Goal: Task Accomplishment & Management: Complete application form

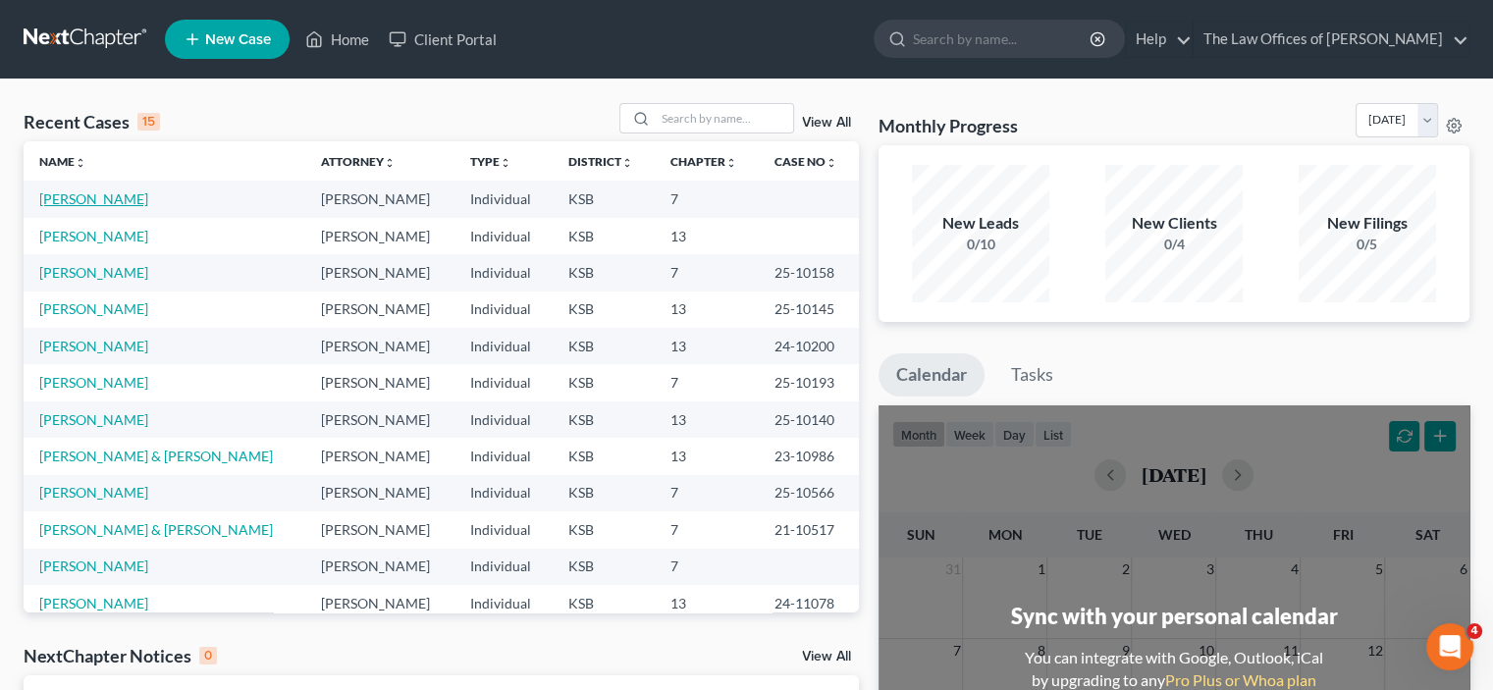
click at [85, 204] on link "[PERSON_NAME]" at bounding box center [93, 198] width 109 height 17
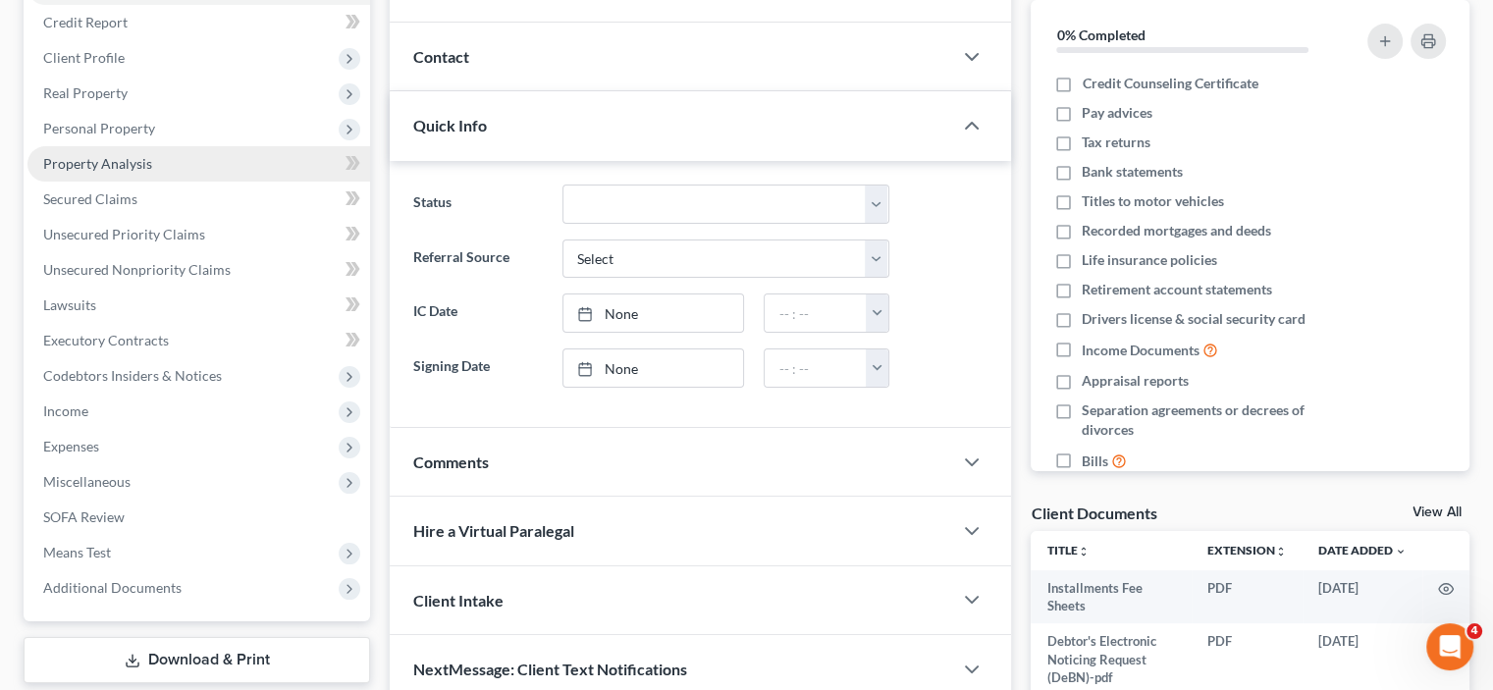
scroll to position [295, 0]
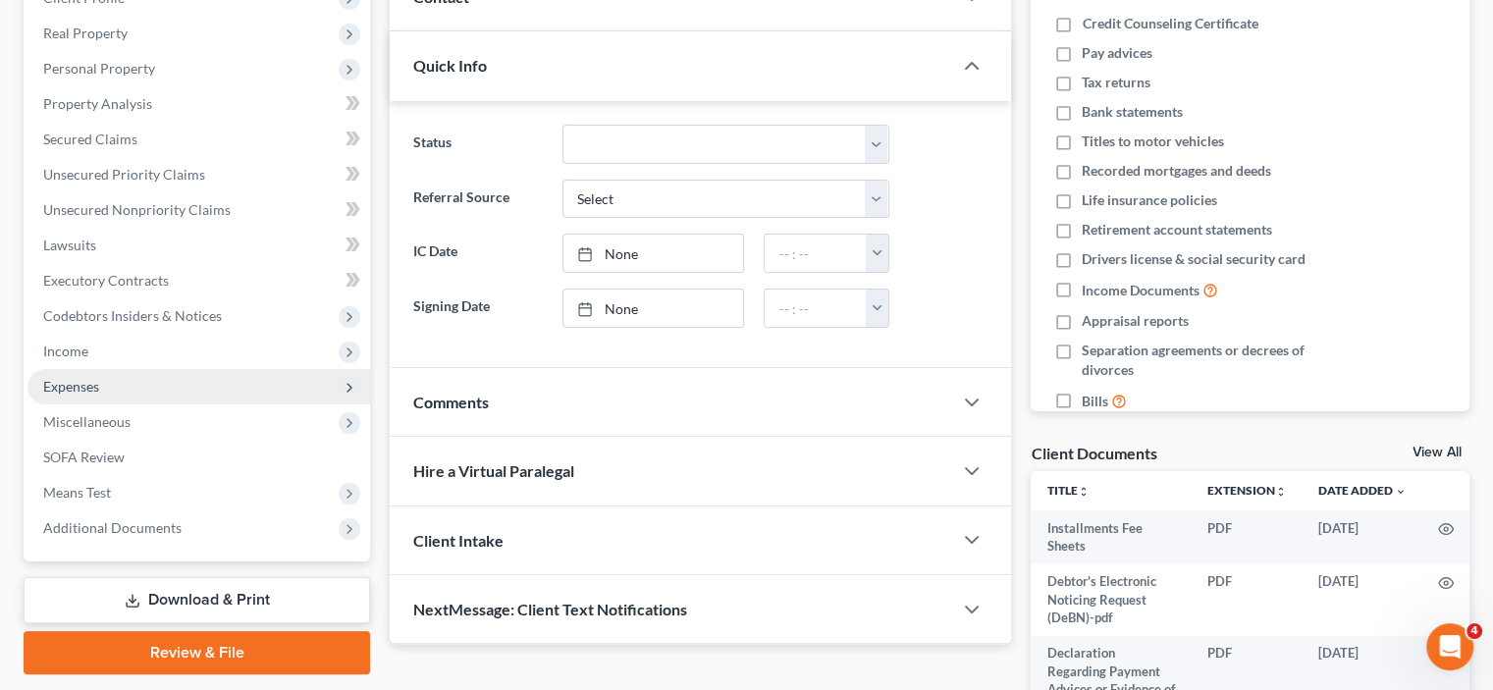
click at [157, 380] on span "Expenses" at bounding box center [198, 386] width 343 height 35
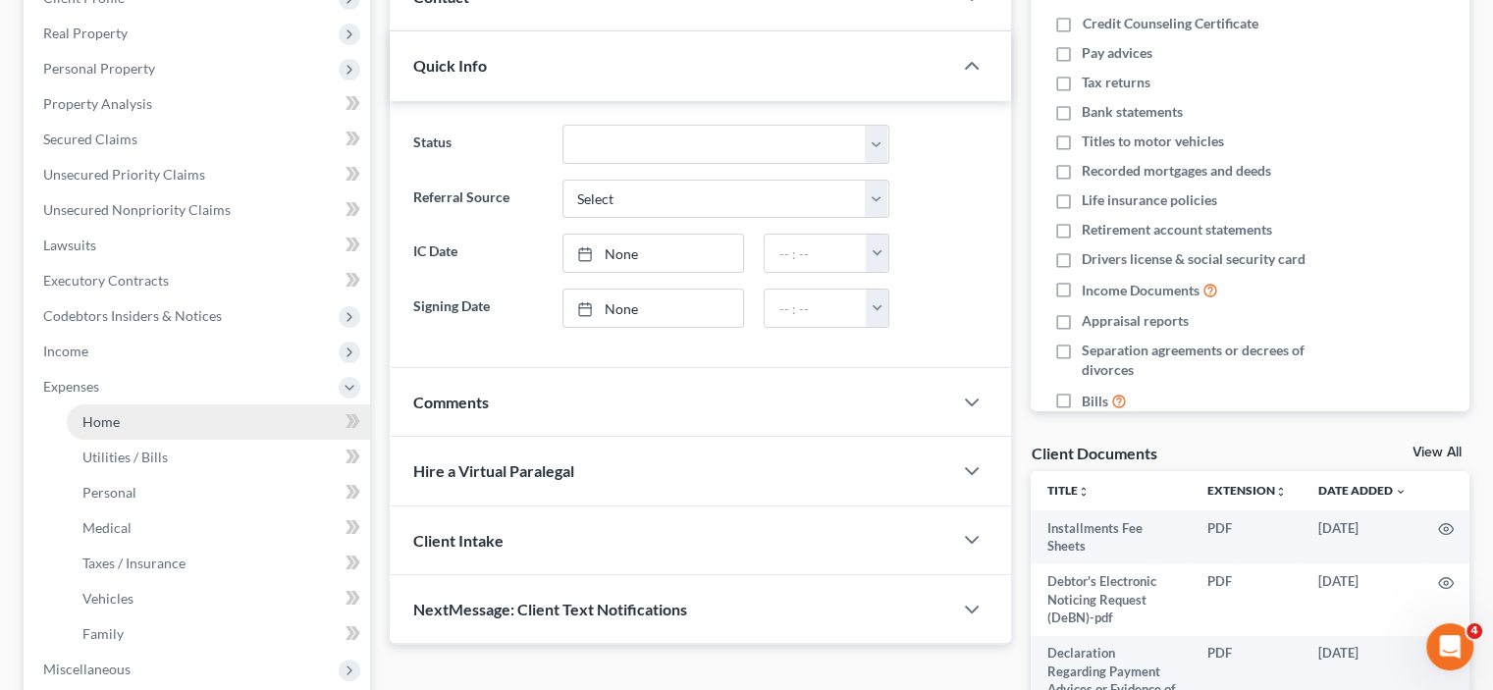
click at [151, 409] on link "Home" at bounding box center [218, 421] width 303 height 35
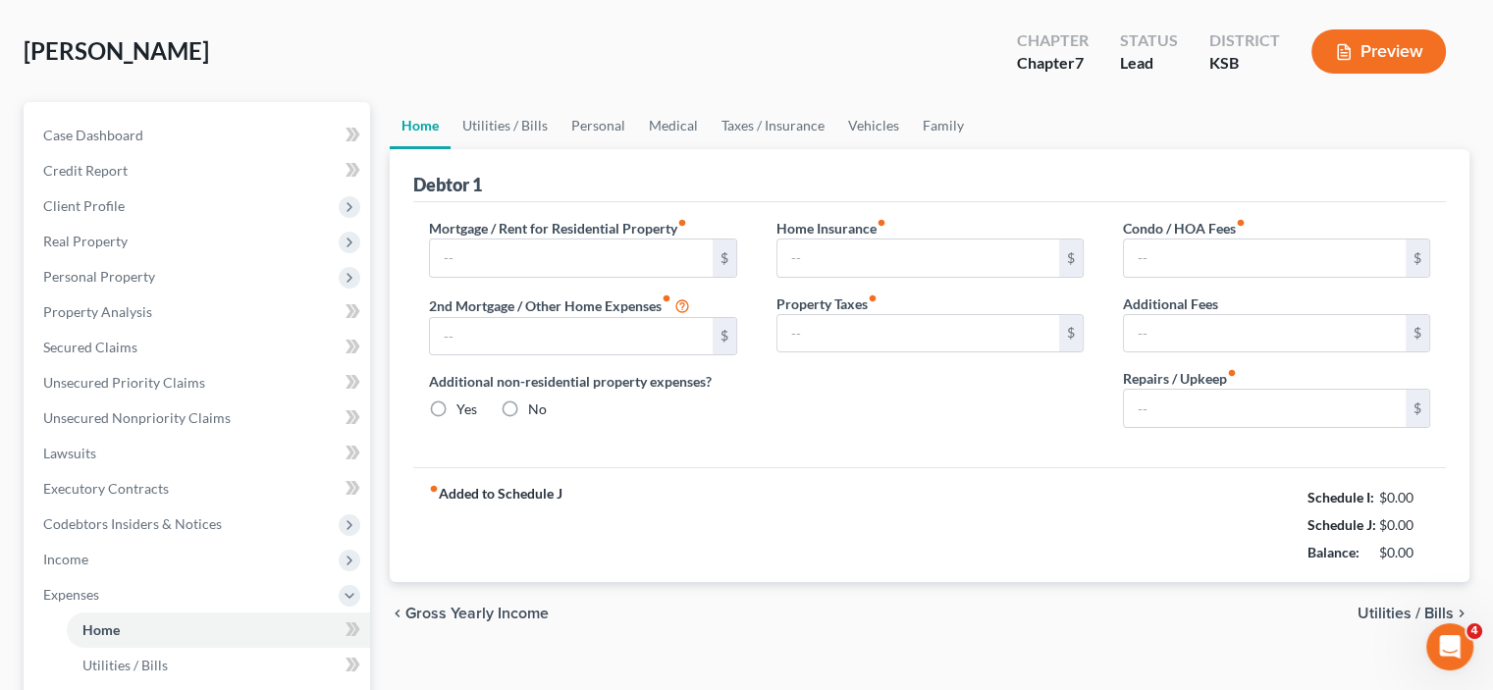
scroll to position [1, 0]
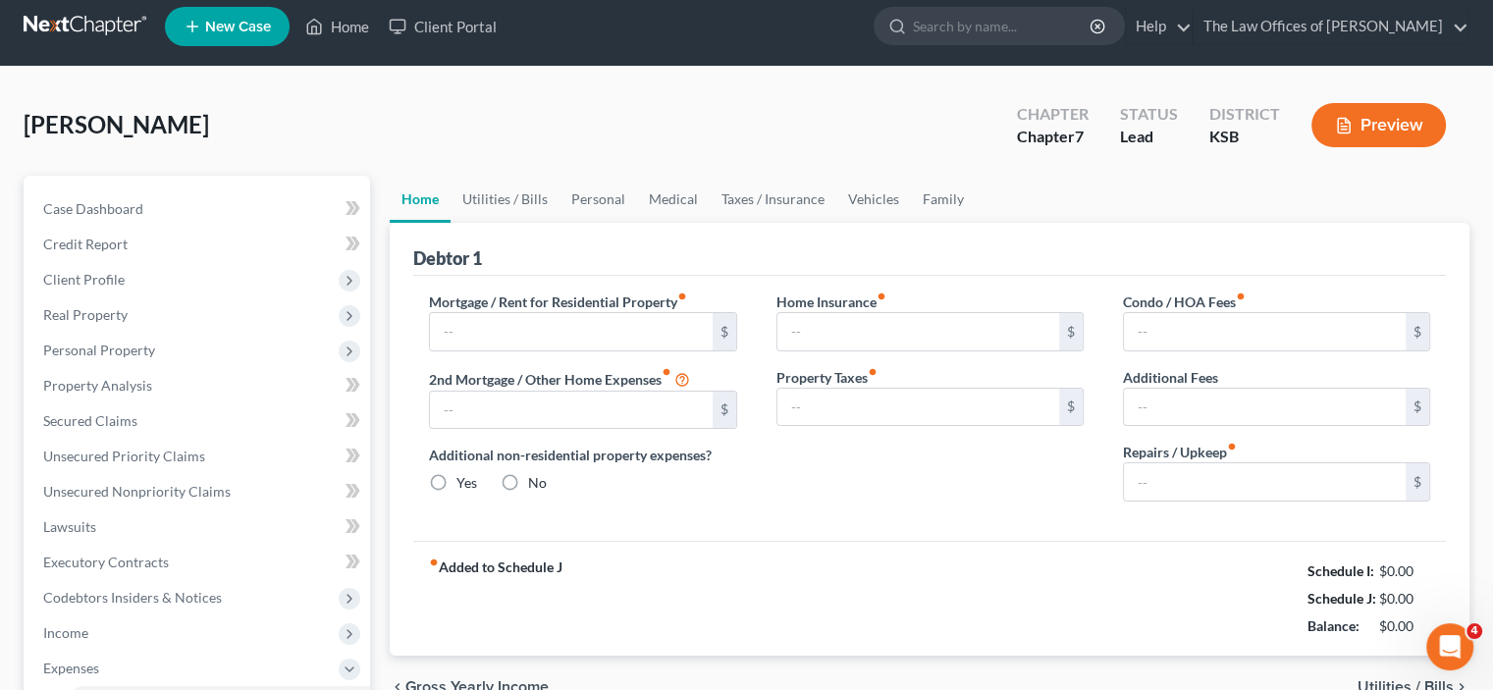
type input "368.00"
type input "0.00"
radio input "true"
type input "30.00"
type input "0.00"
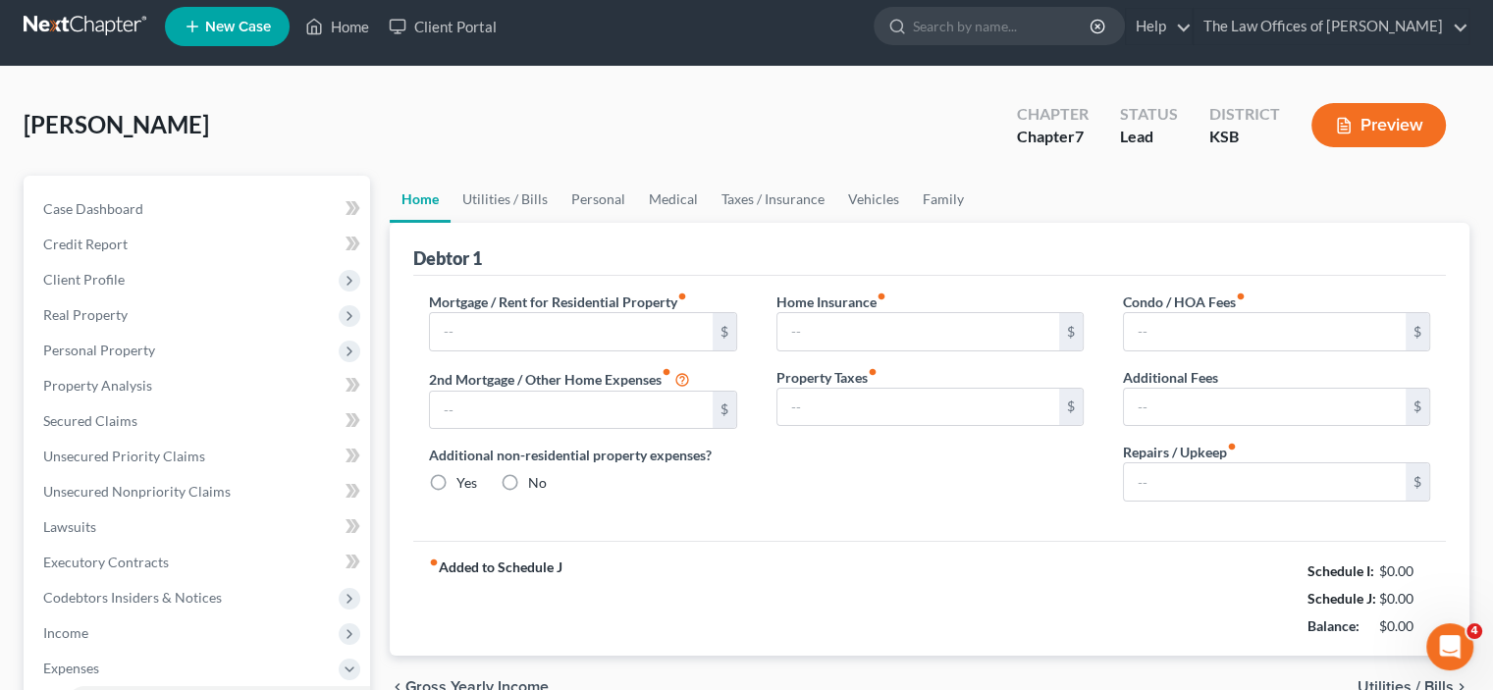
type input "0.00"
type input "30.00"
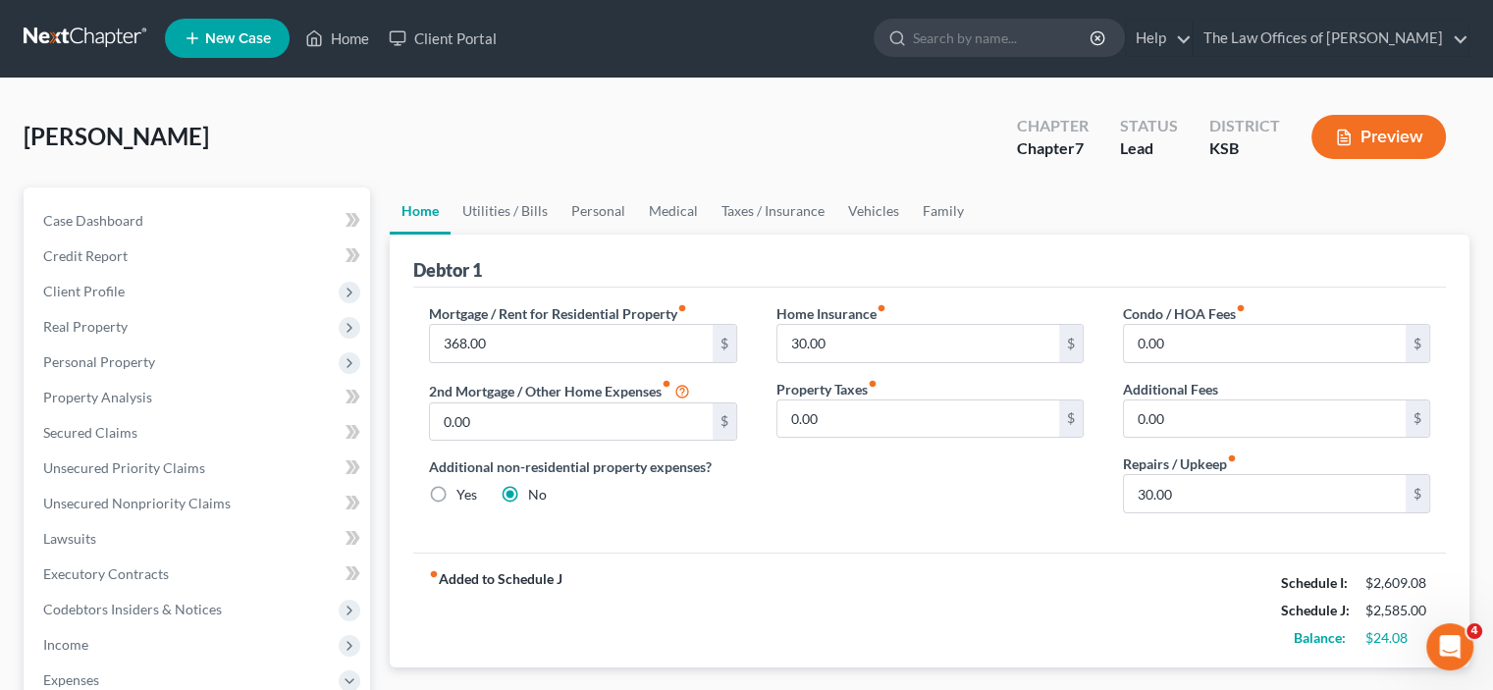
scroll to position [0, 0]
type input "392"
click at [777, 209] on link "Taxes / Insurance" at bounding box center [773, 211] width 127 height 47
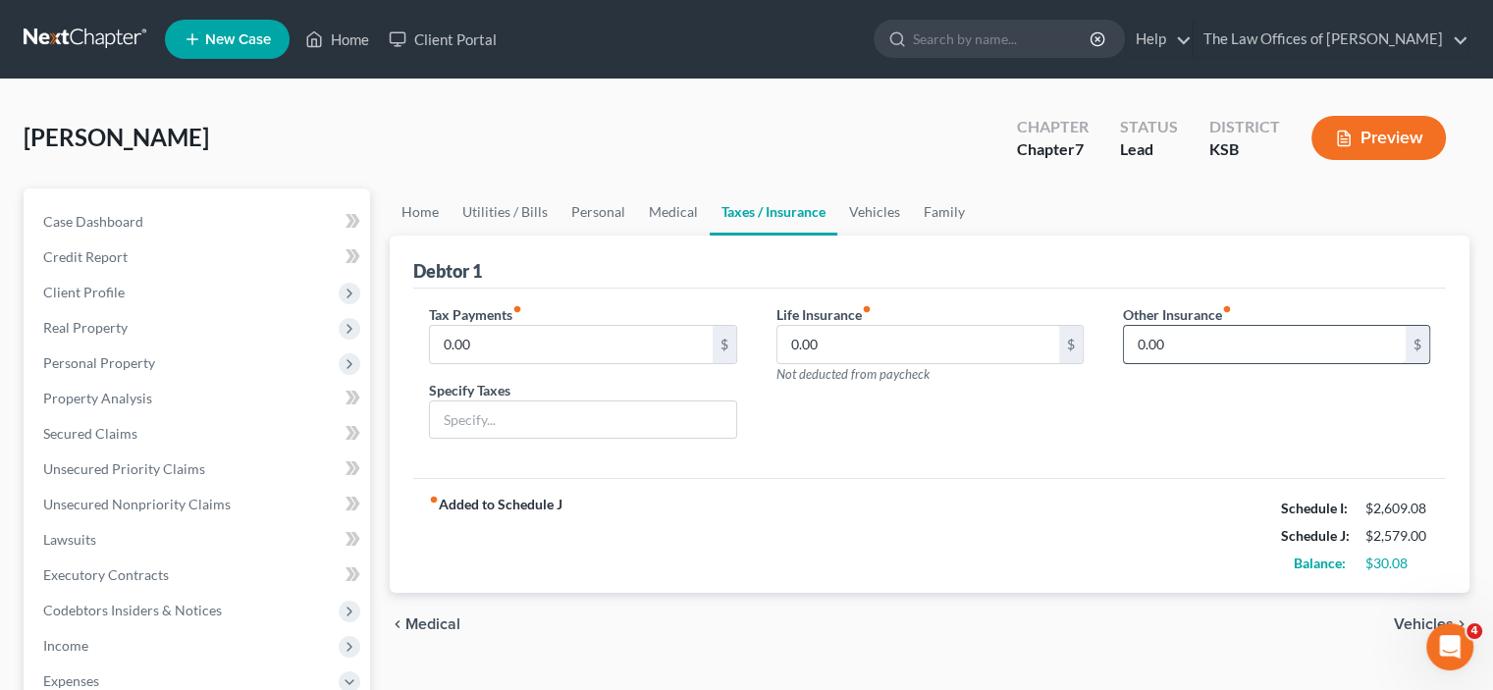
click at [1182, 346] on input "0.00" at bounding box center [1265, 344] width 282 height 37
type input "26.89"
click at [1191, 389] on input "text" at bounding box center [1276, 399] width 305 height 37
type input "Renter's Insurance"
click at [734, 211] on link "Taxes / Insurance" at bounding box center [774, 211] width 128 height 47
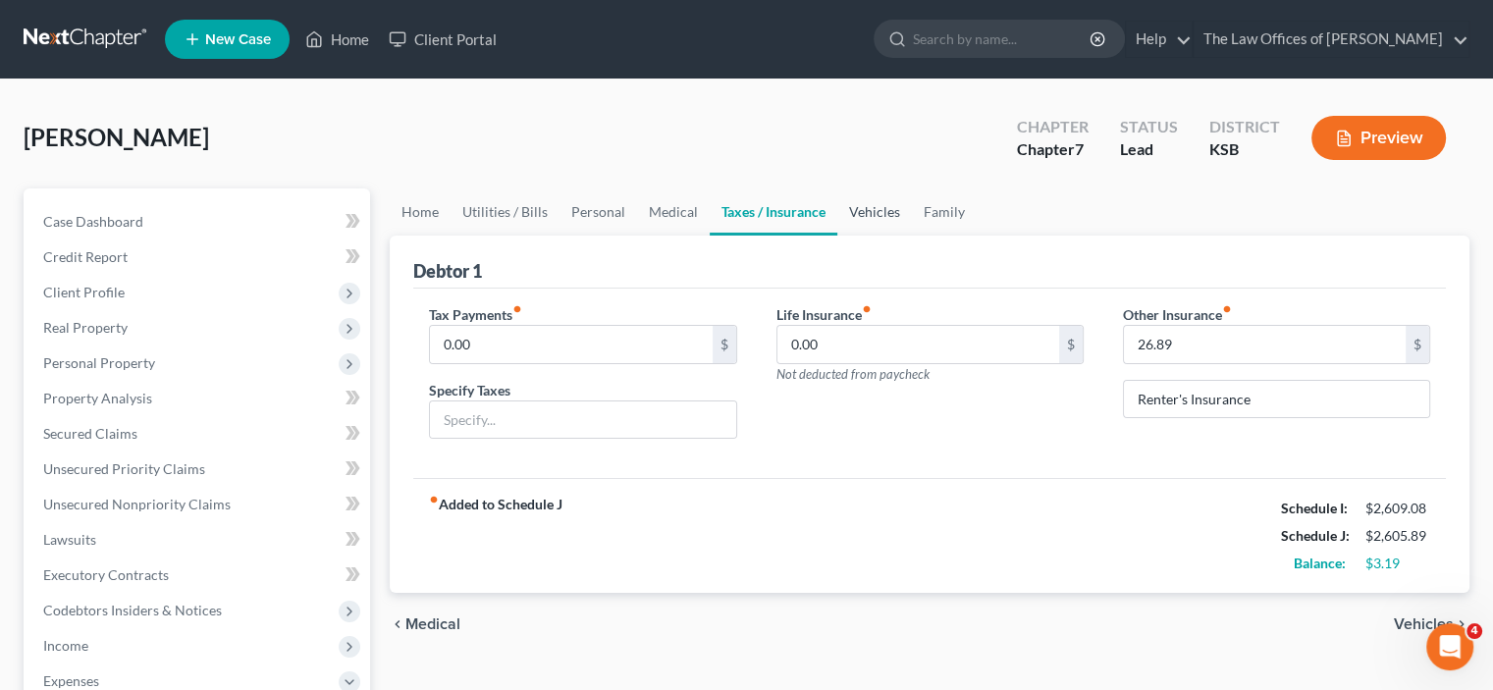
click at [888, 207] on link "Vehicles" at bounding box center [874, 211] width 75 height 47
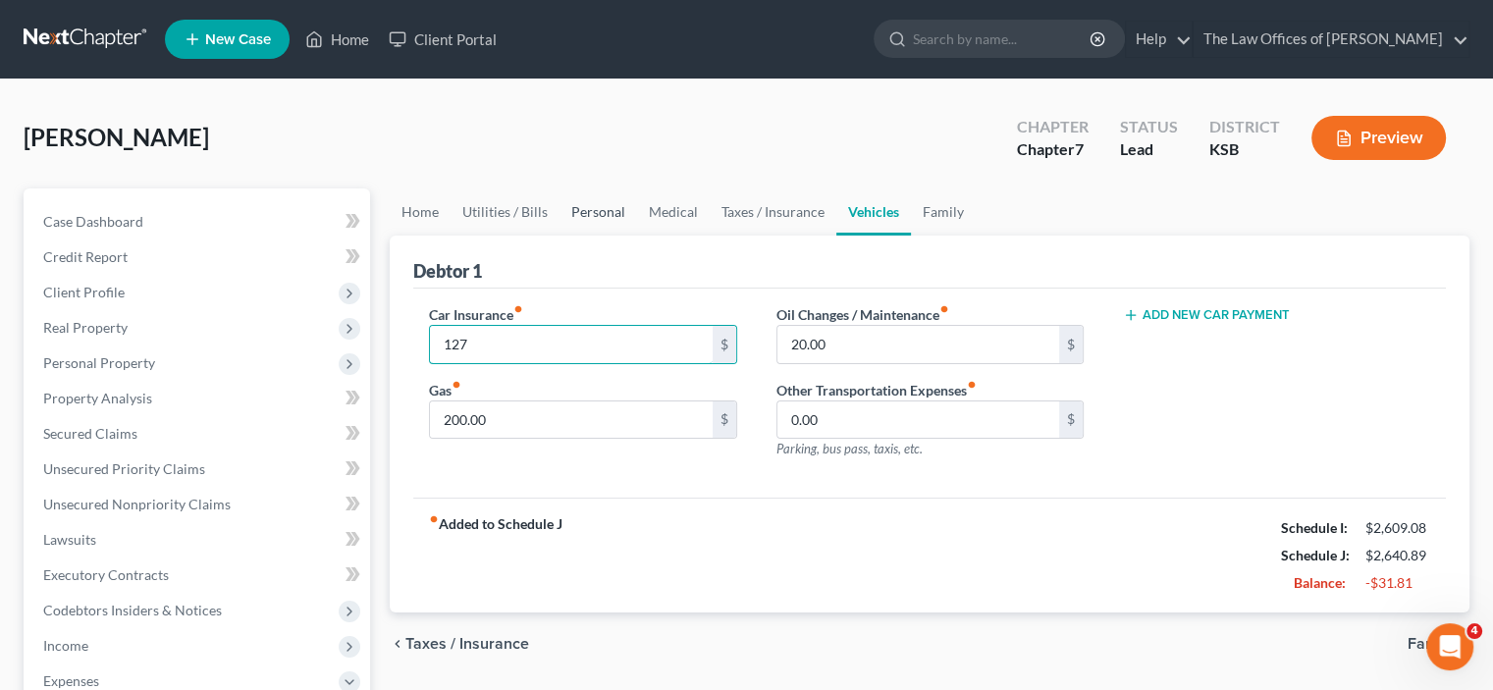
type input "127"
click at [615, 210] on link "Personal" at bounding box center [599, 211] width 78 height 47
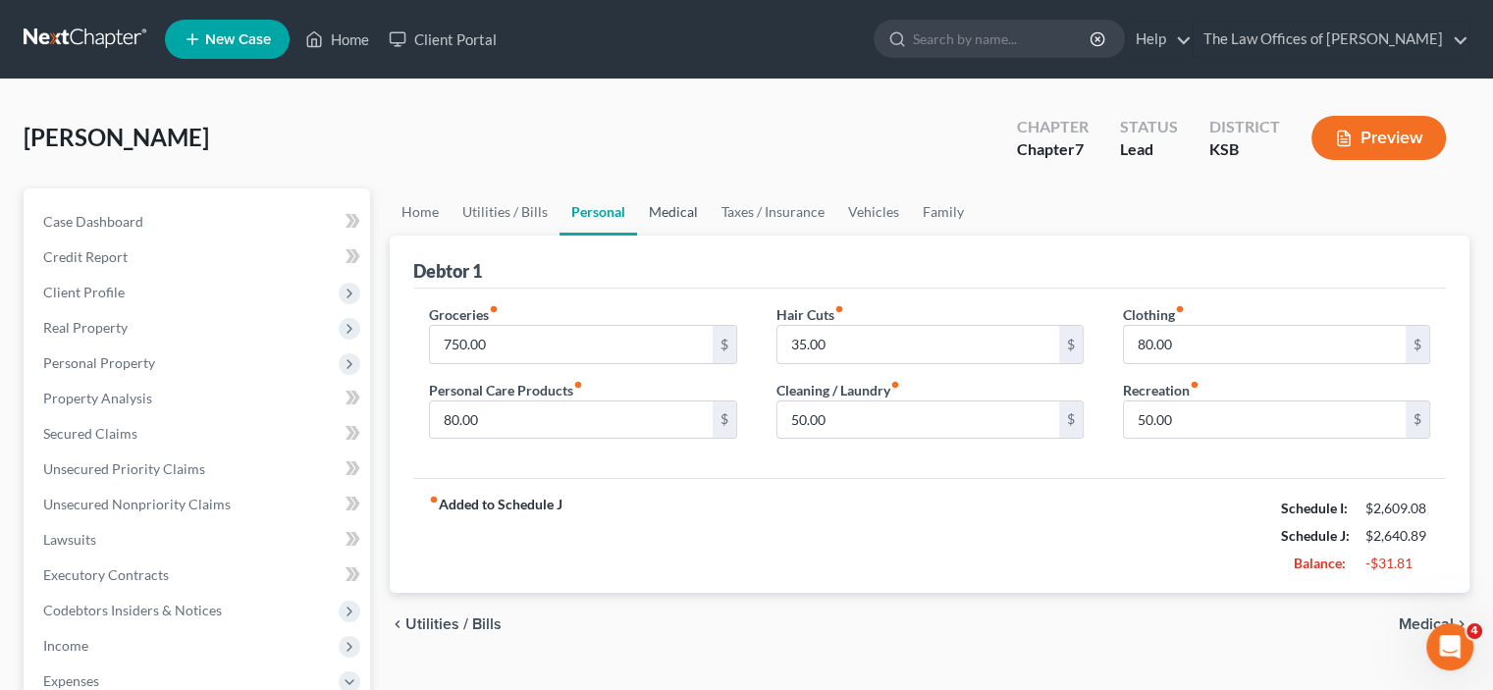
click at [679, 219] on link "Medical" at bounding box center [673, 211] width 73 height 47
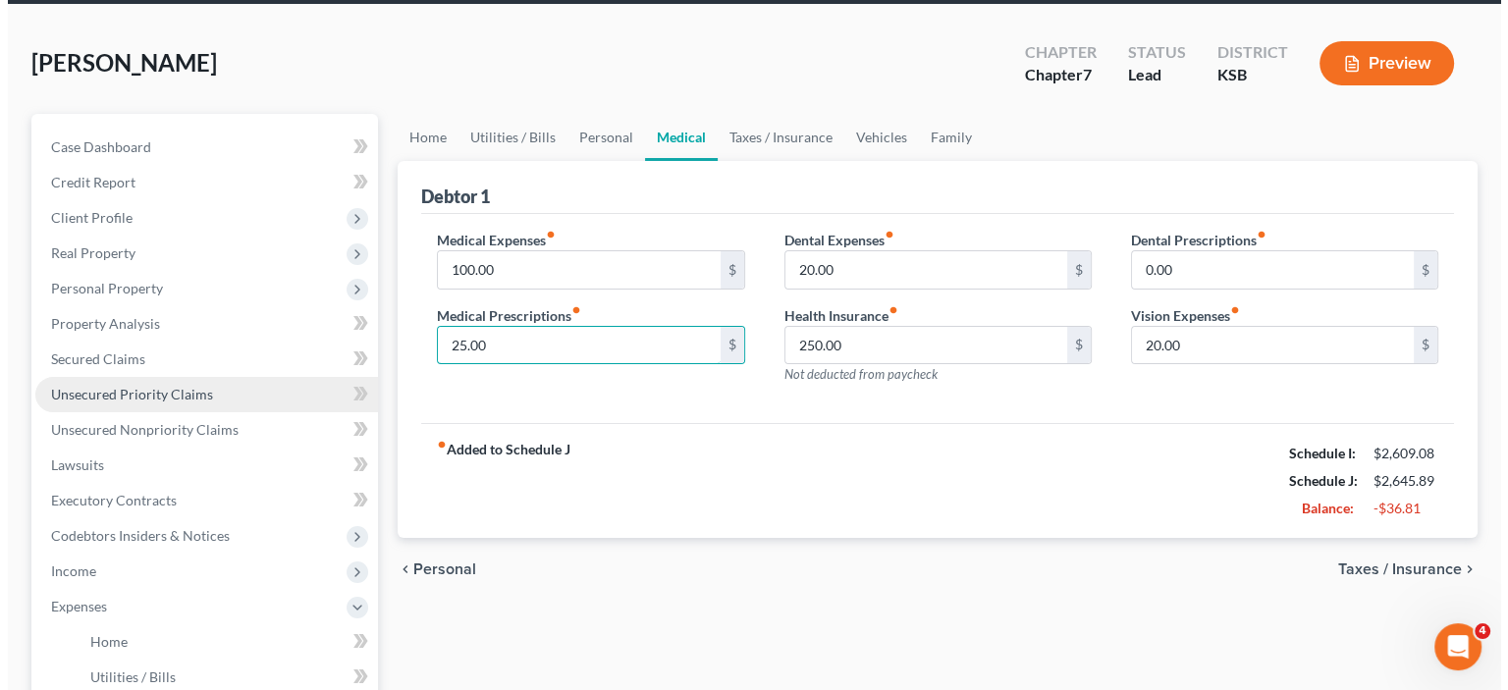
scroll to position [196, 0]
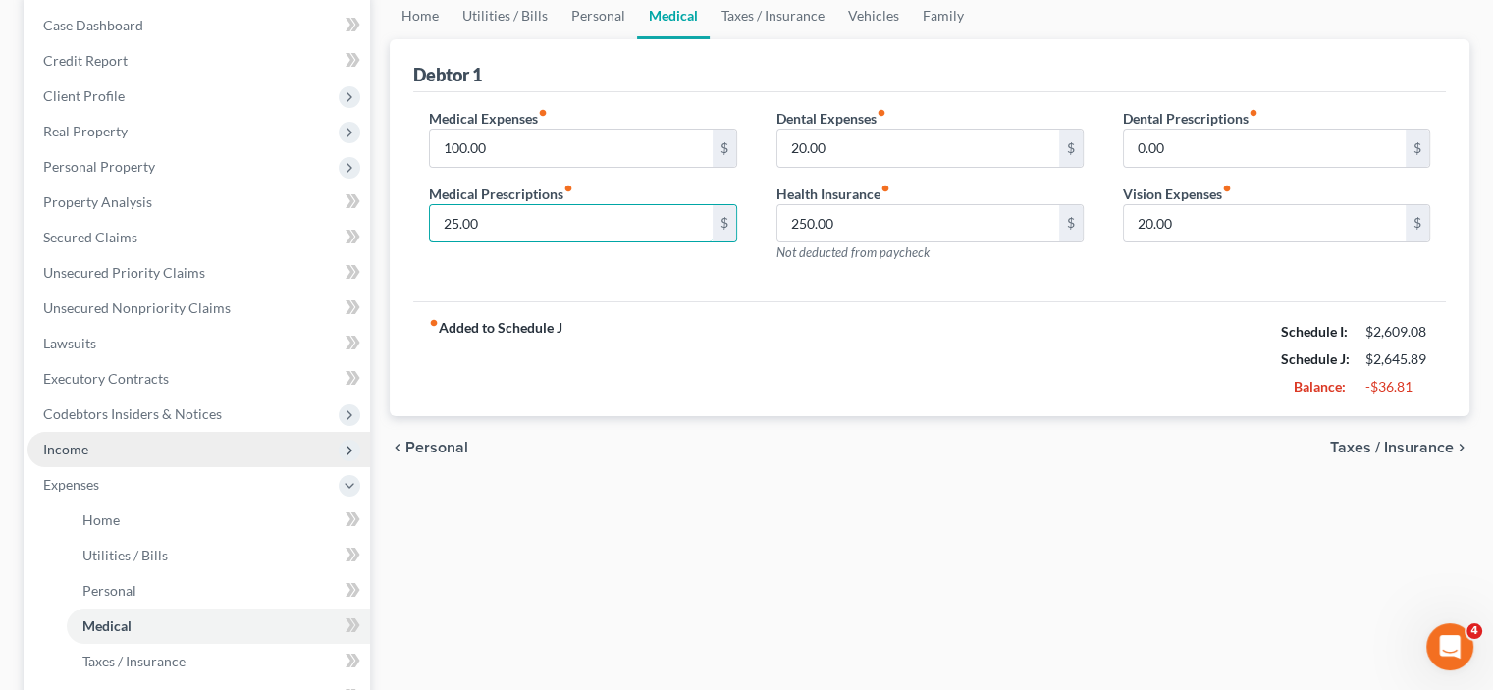
type input "25.00"
click at [129, 455] on span "Income" at bounding box center [198, 449] width 343 height 35
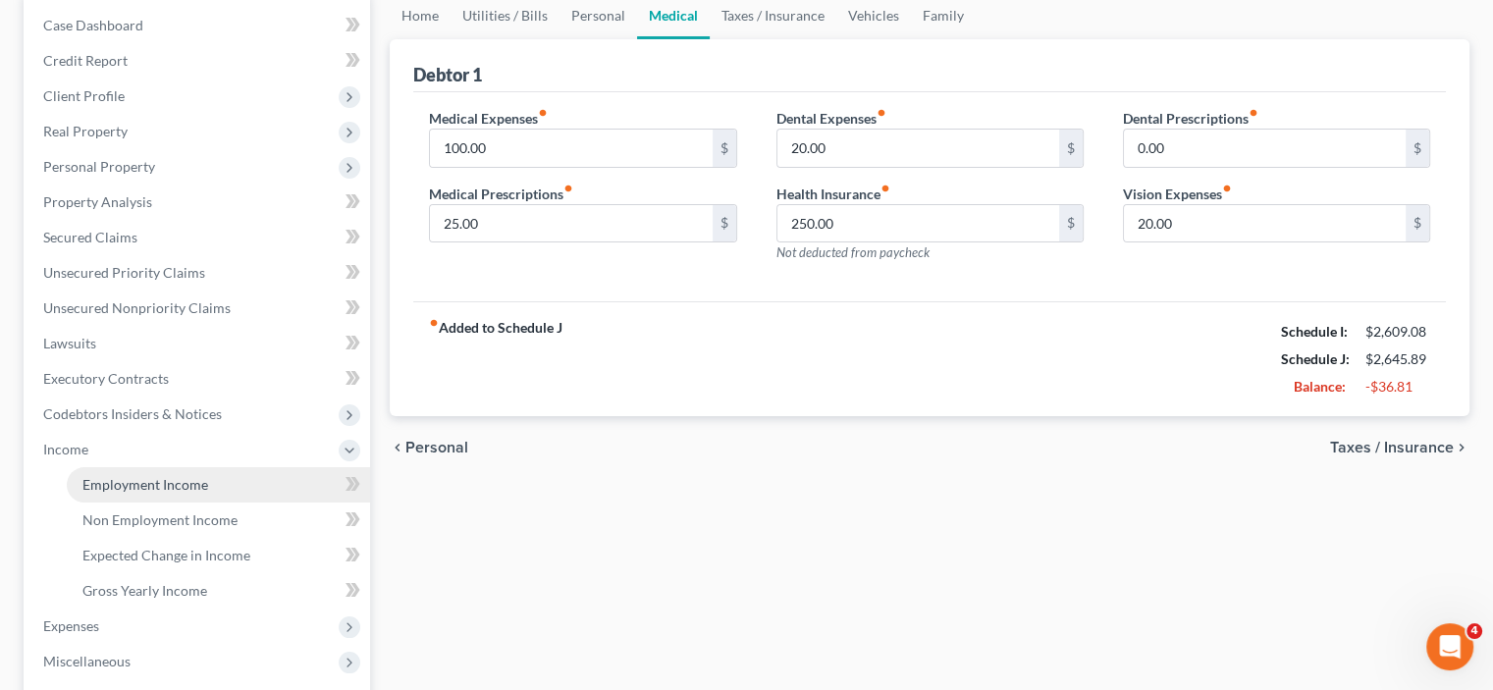
click at [222, 486] on link "Employment Income" at bounding box center [218, 484] width 303 height 35
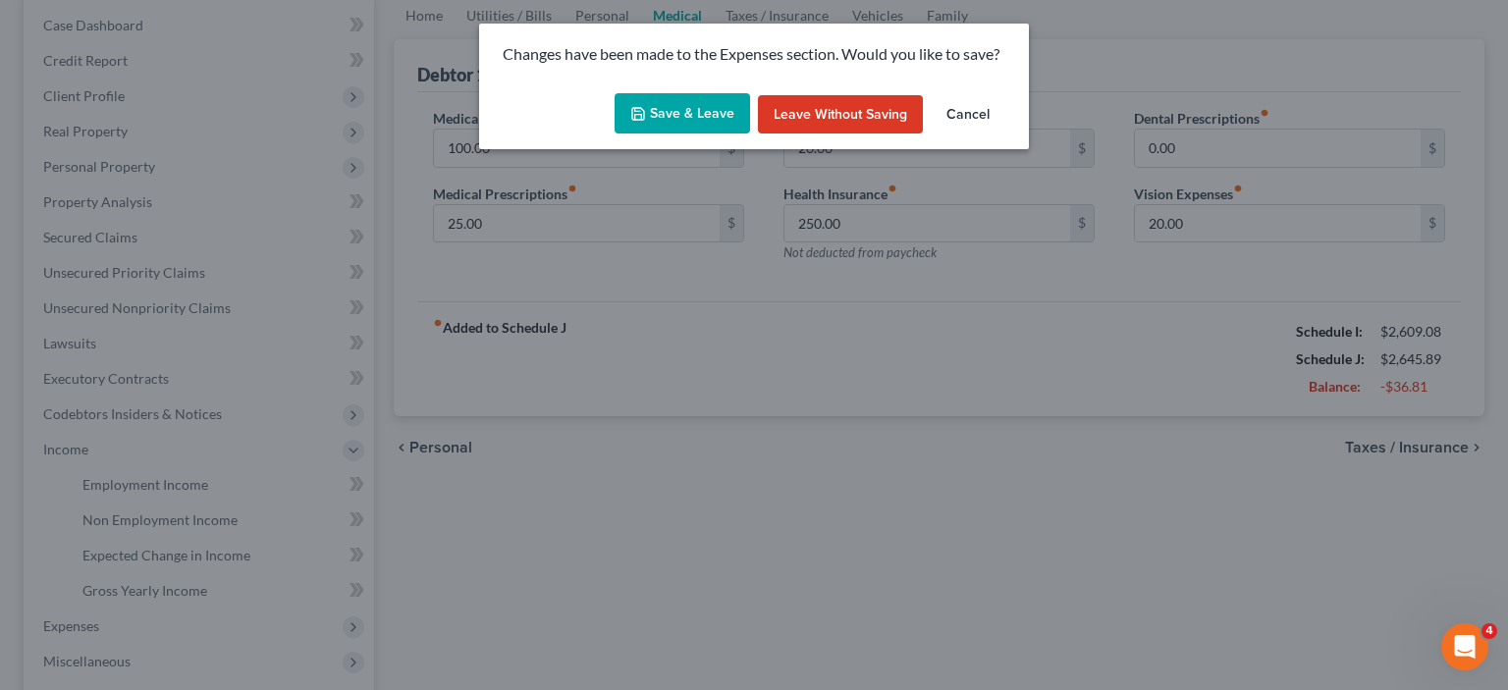
drag, startPoint x: 712, startPoint y: 117, endPoint x: 703, endPoint y: 169, distance: 52.8
click at [712, 118] on button "Save & Leave" at bounding box center [682, 113] width 135 height 41
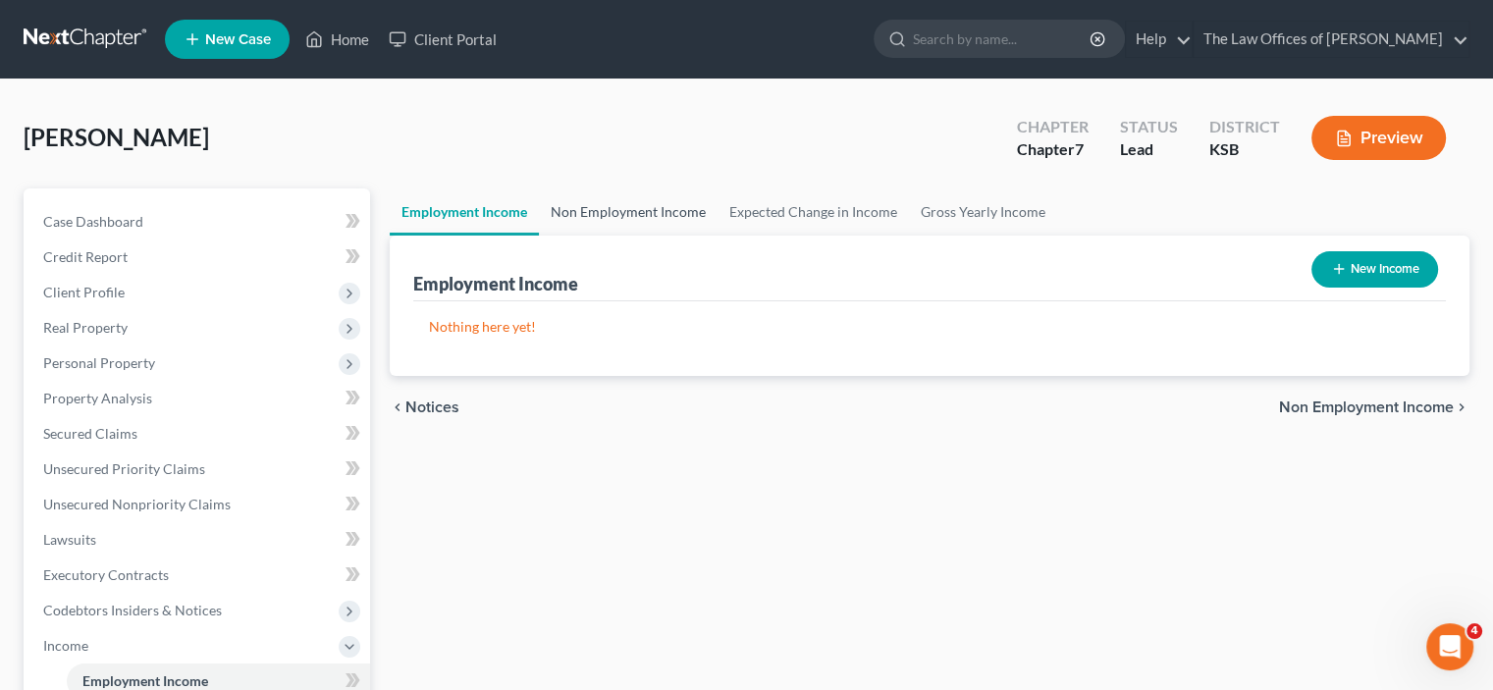
click at [652, 207] on link "Non Employment Income" at bounding box center [628, 211] width 179 height 47
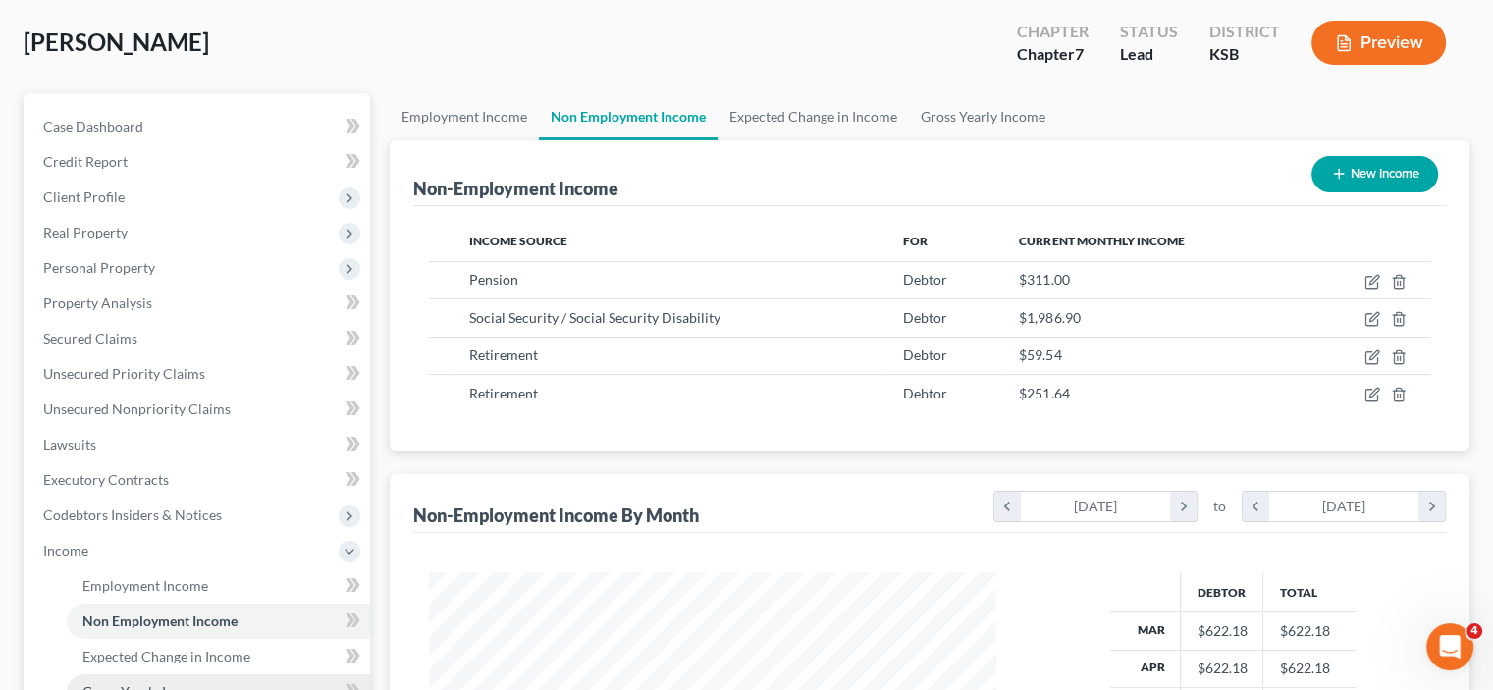
scroll to position [295, 0]
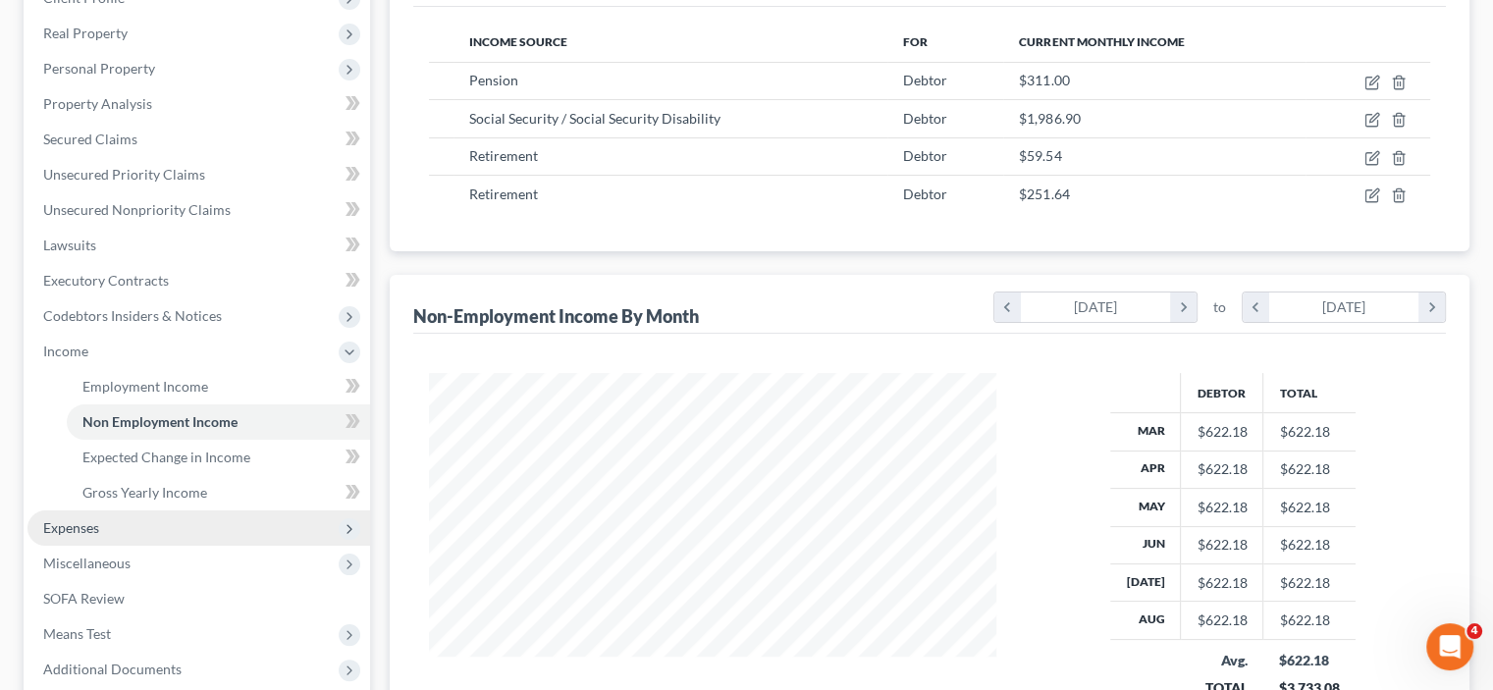
click at [95, 525] on span "Expenses" at bounding box center [71, 527] width 56 height 17
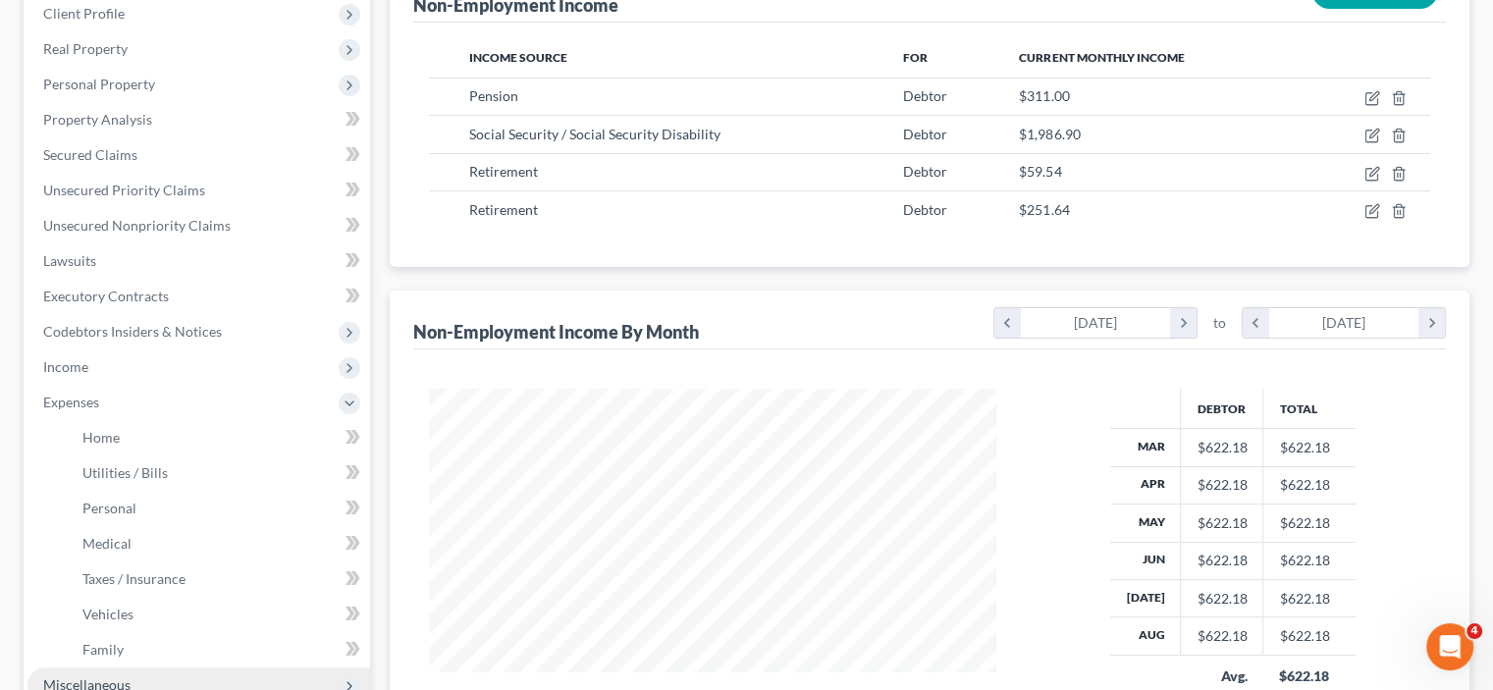
scroll to position [491, 0]
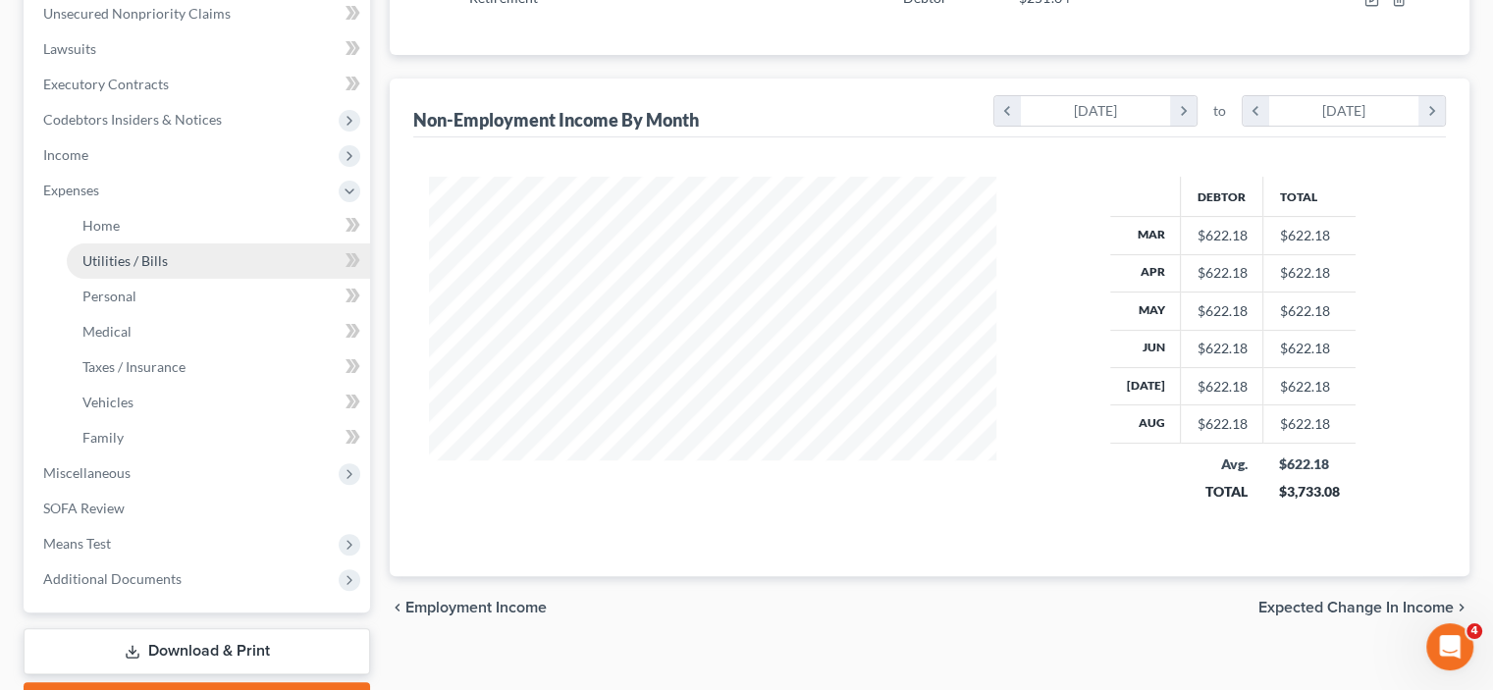
click at [126, 244] on link "Utilities / Bills" at bounding box center [218, 260] width 303 height 35
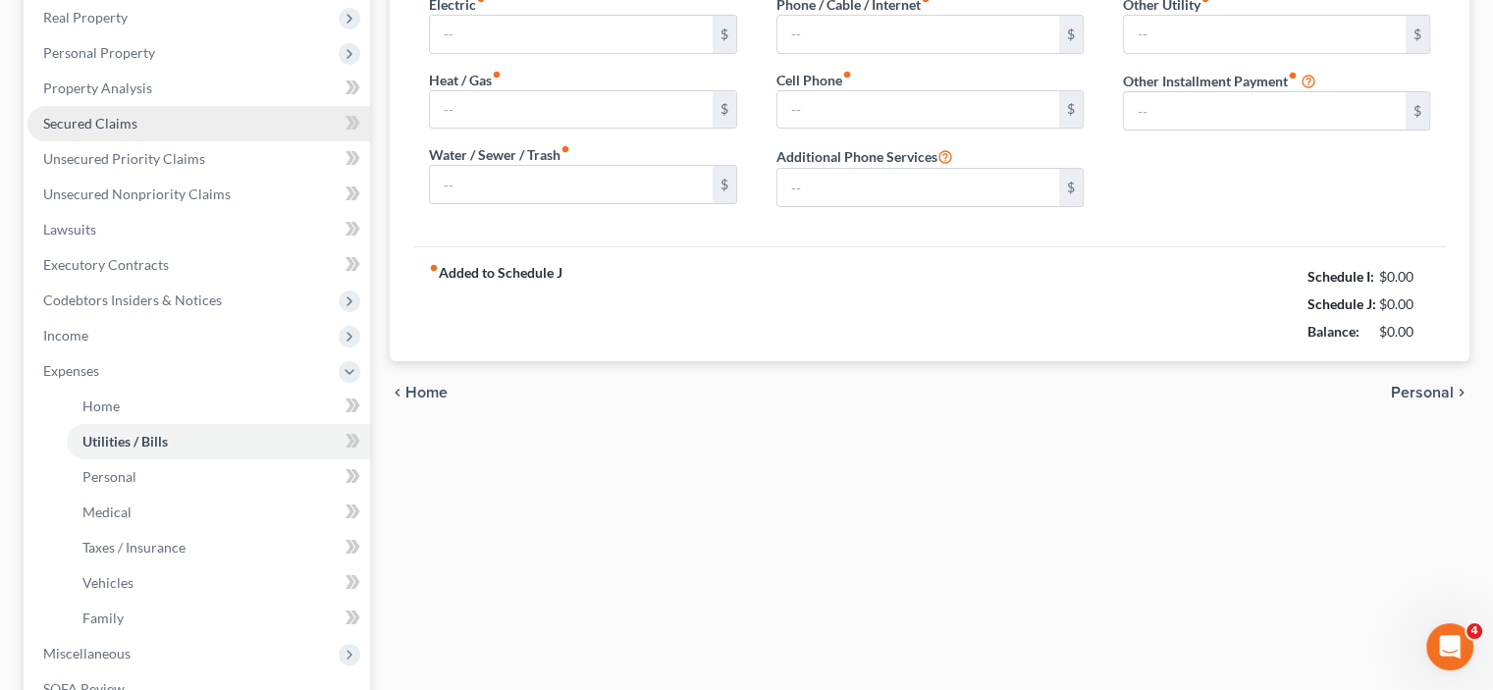
type input "175.00"
type input "0.00"
type input "60.00"
type input "105.00"
type input "50.00"
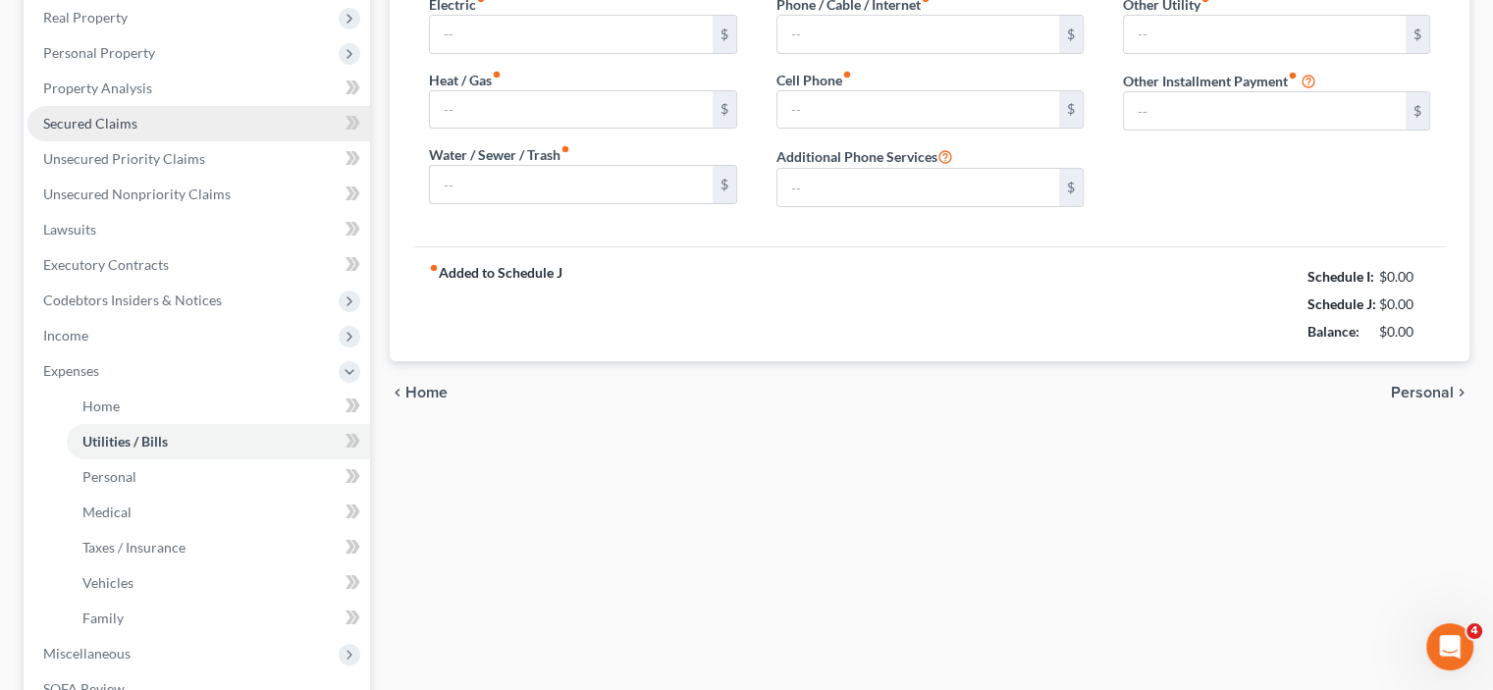
type input "0.00"
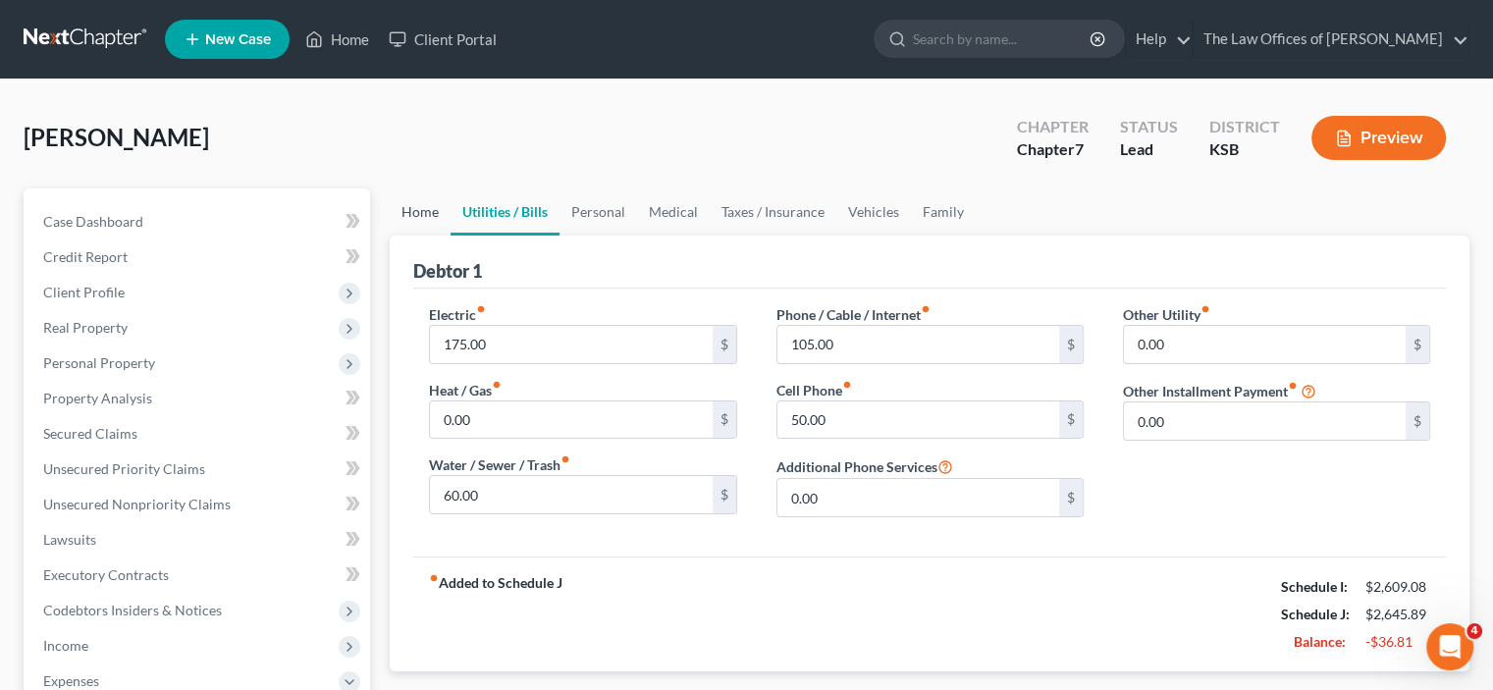
click at [417, 210] on link "Home" at bounding box center [420, 211] width 61 height 47
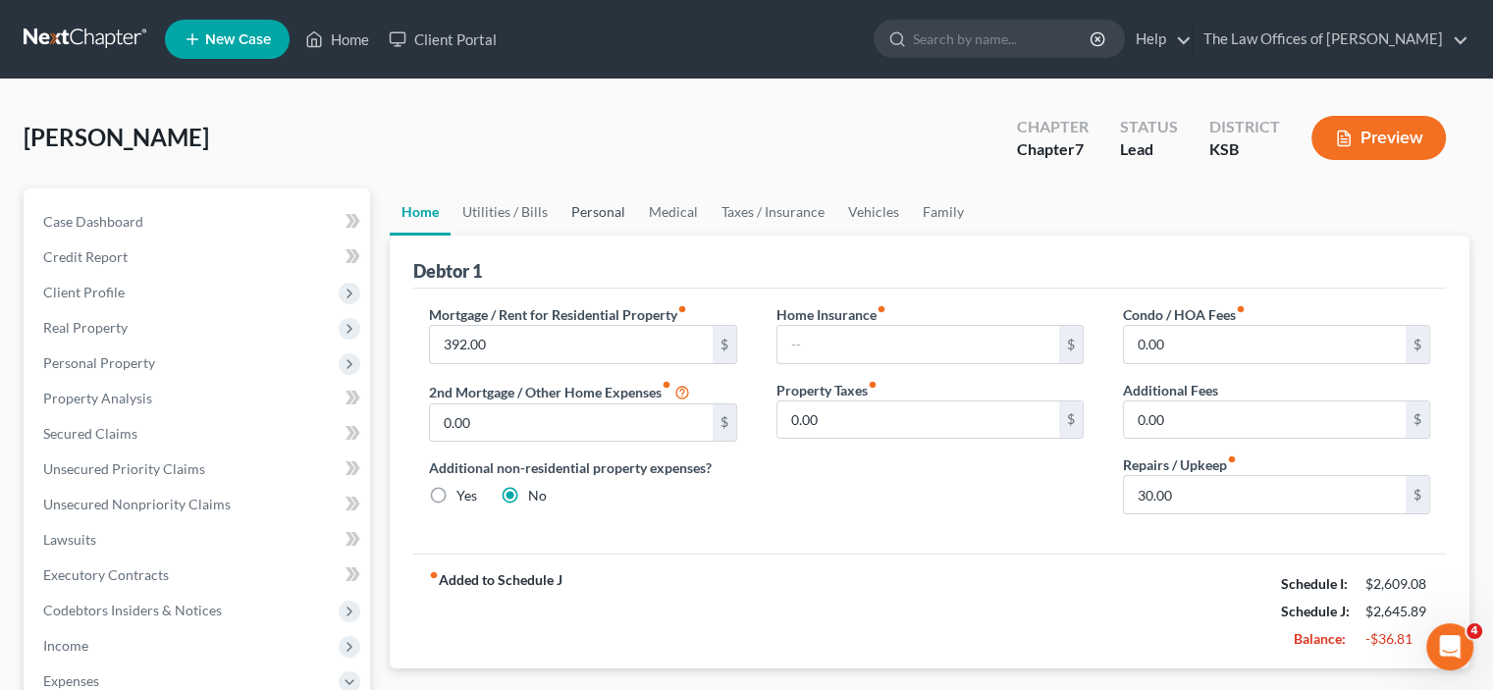
click at [594, 213] on link "Personal" at bounding box center [599, 211] width 78 height 47
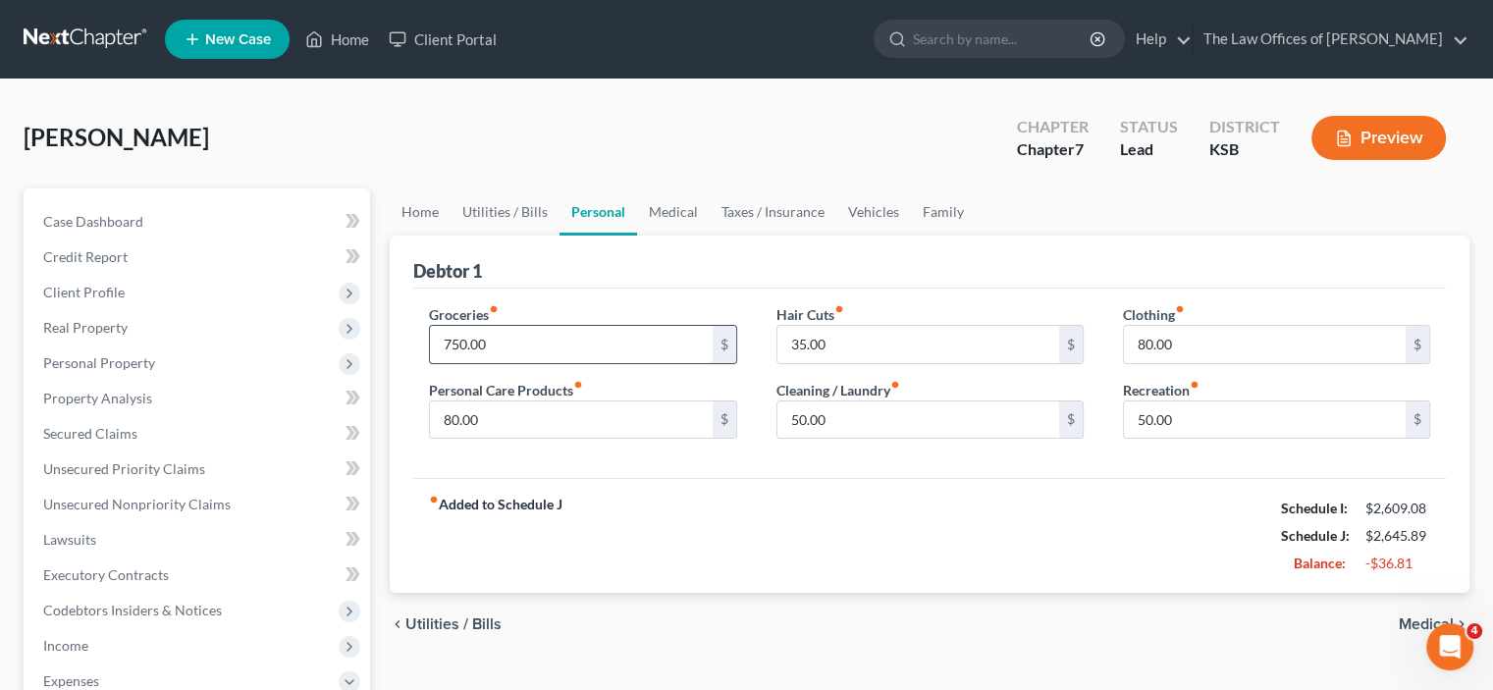
click at [542, 347] on input "750.00" at bounding box center [571, 344] width 282 height 37
click at [638, 466] on div "Groceries fiber_manual_record 700 $ Personal Care Products fiber_manual_record …" at bounding box center [929, 384] width 1033 height 190
click at [899, 437] on div "50.00 $" at bounding box center [930, 420] width 307 height 39
click at [1215, 411] on input "50.00" at bounding box center [1265, 420] width 282 height 37
click at [1246, 571] on div "fiber_manual_record Added to Schedule J Schedule I: $2,609.08 Schedule J: $2,59…" at bounding box center [929, 535] width 1033 height 115
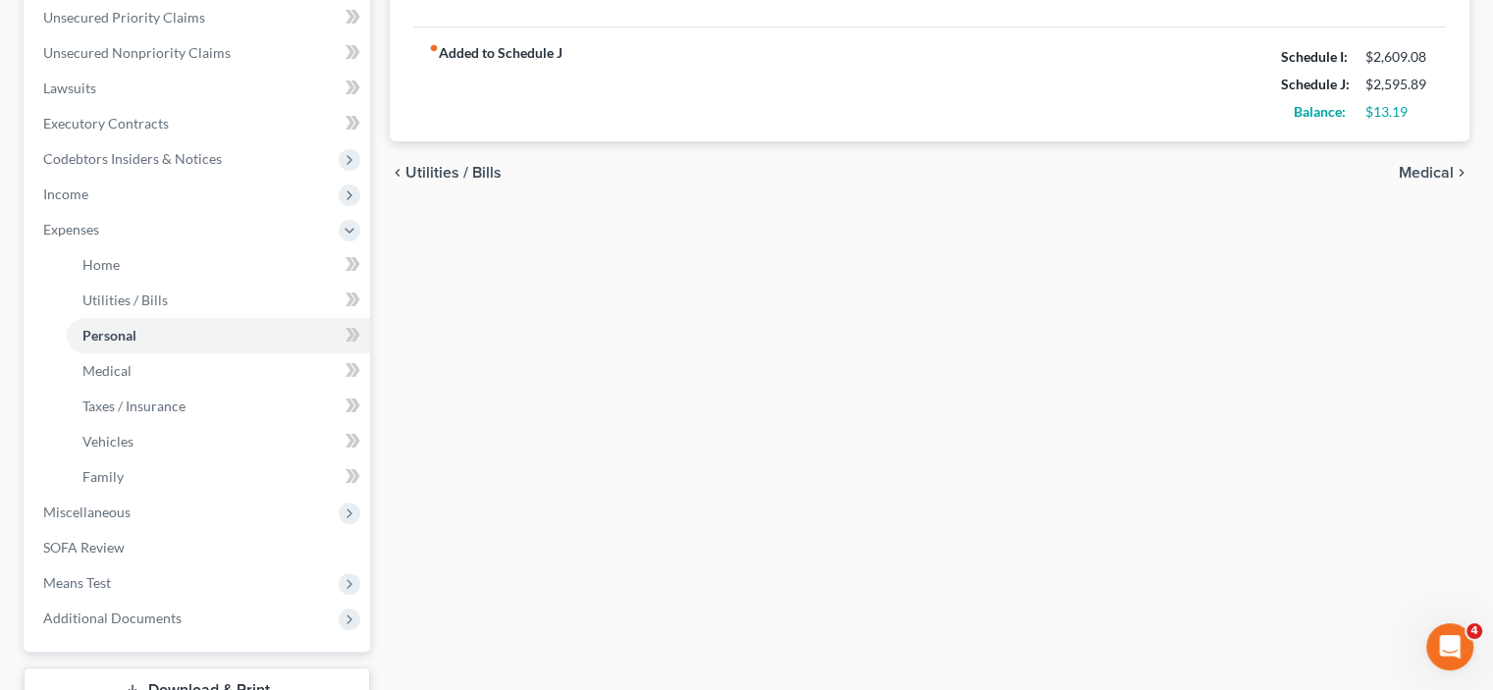
scroll to position [599, 0]
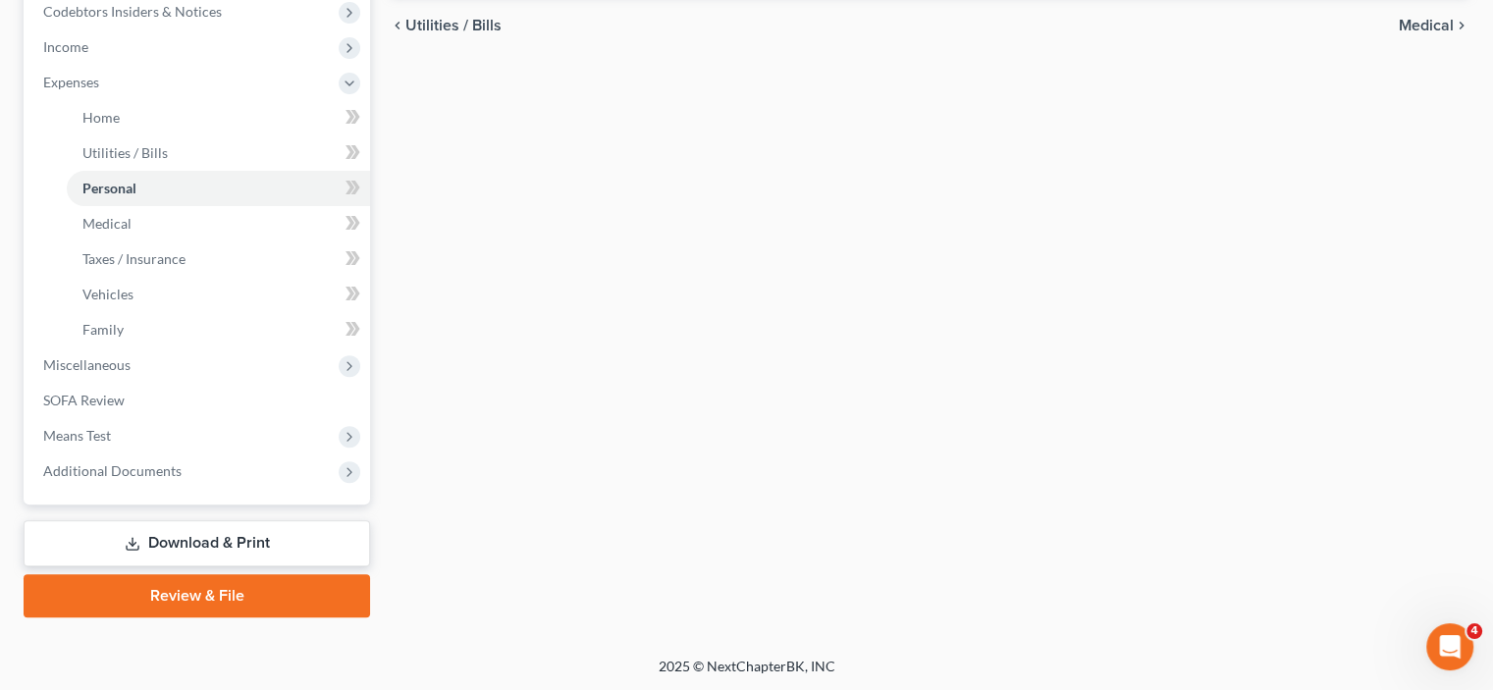
drag, startPoint x: 260, startPoint y: 551, endPoint x: 279, endPoint y: 551, distance: 18.7
click at [261, 551] on link "Download & Print" at bounding box center [197, 543] width 347 height 46
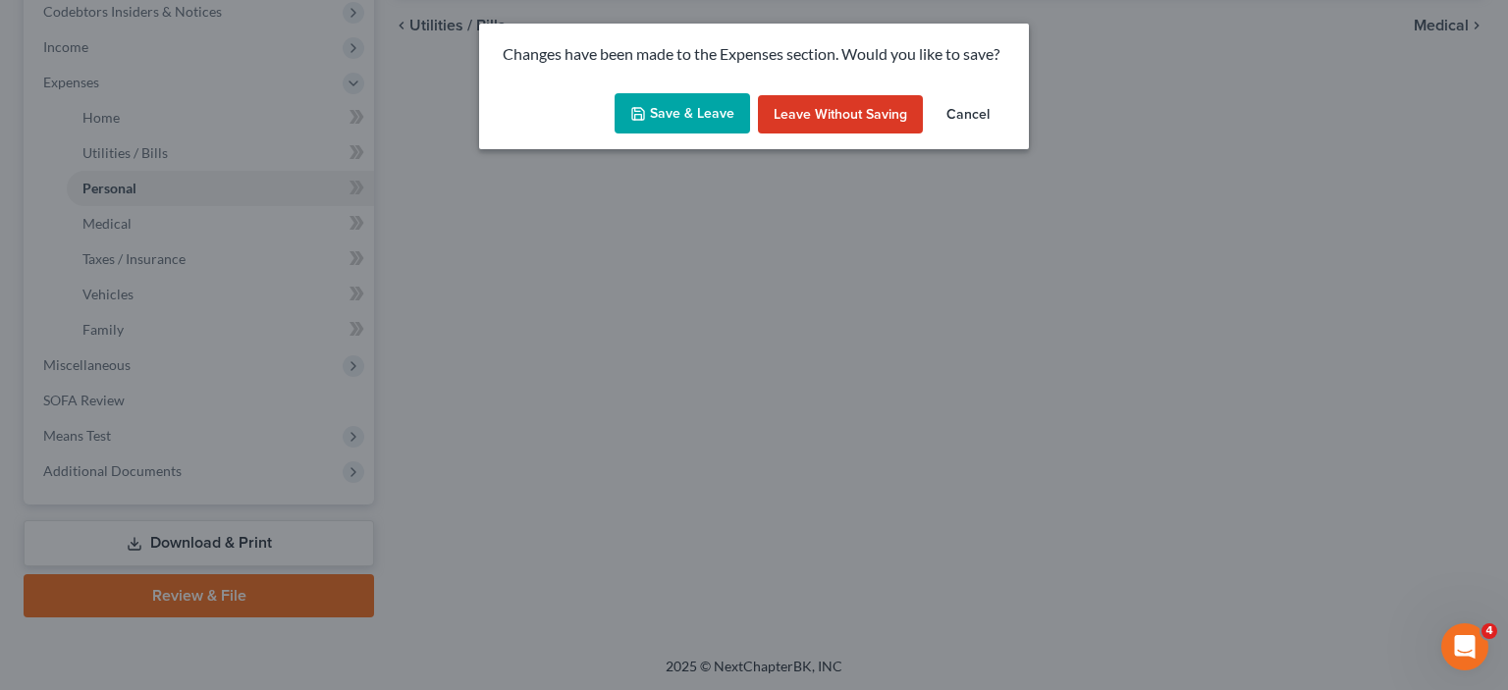
click at [703, 124] on button "Save & Leave" at bounding box center [682, 113] width 135 height 41
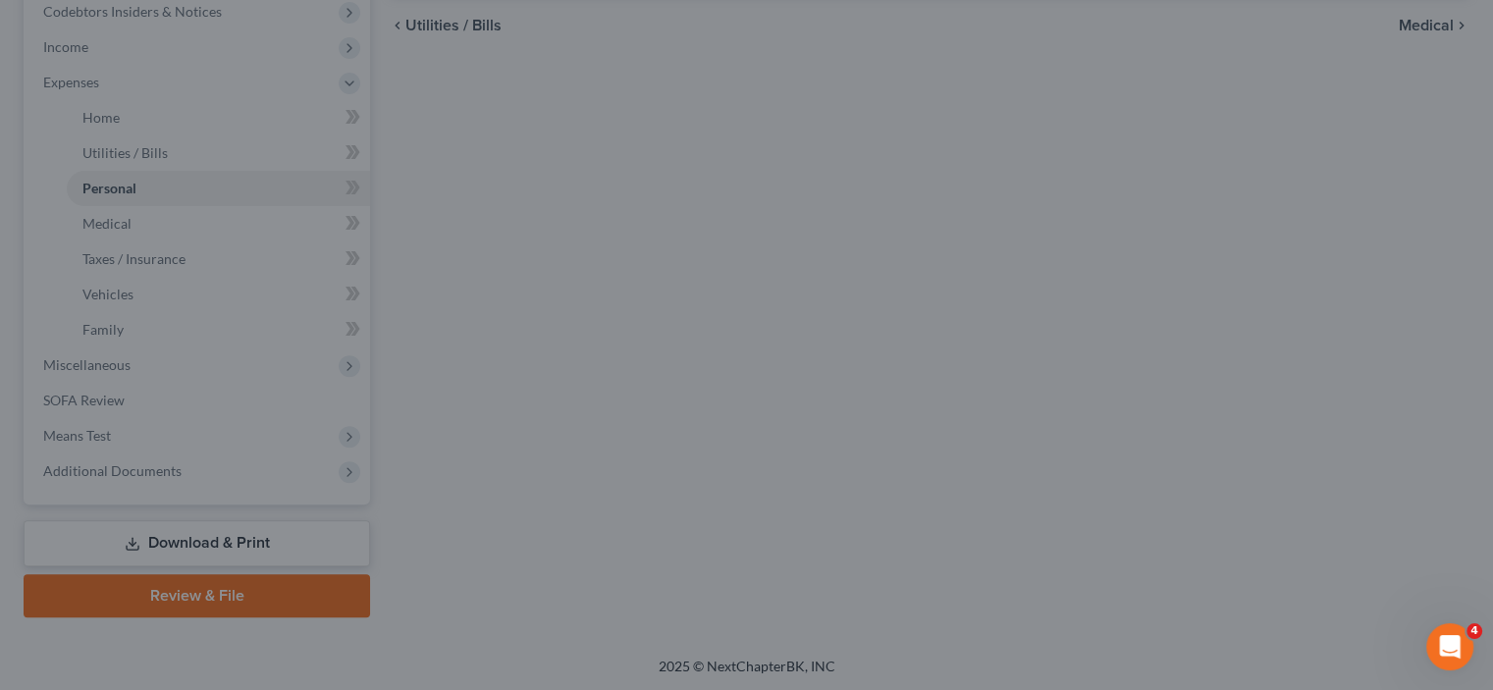
type input "700.00"
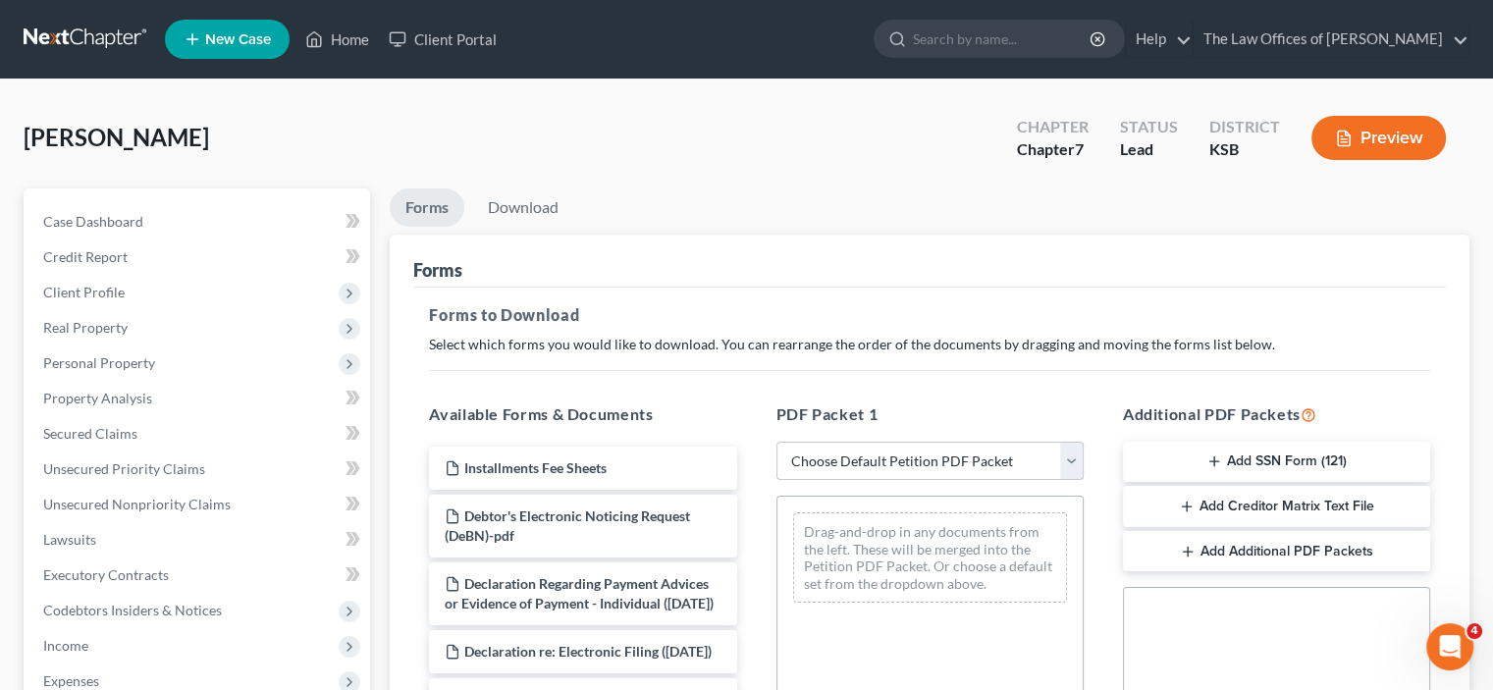
drag, startPoint x: 1072, startPoint y: 469, endPoint x: 1053, endPoint y: 472, distance: 18.9
click at [1070, 469] on select "Choose Default Petition PDF Packet Complete Bankruptcy Petition (all forms and …" at bounding box center [930, 461] width 307 height 39
select select "2"
click at [777, 442] on select "Choose Default Petition PDF Packet Complete Bankruptcy Petition (all forms and …" at bounding box center [930, 461] width 307 height 39
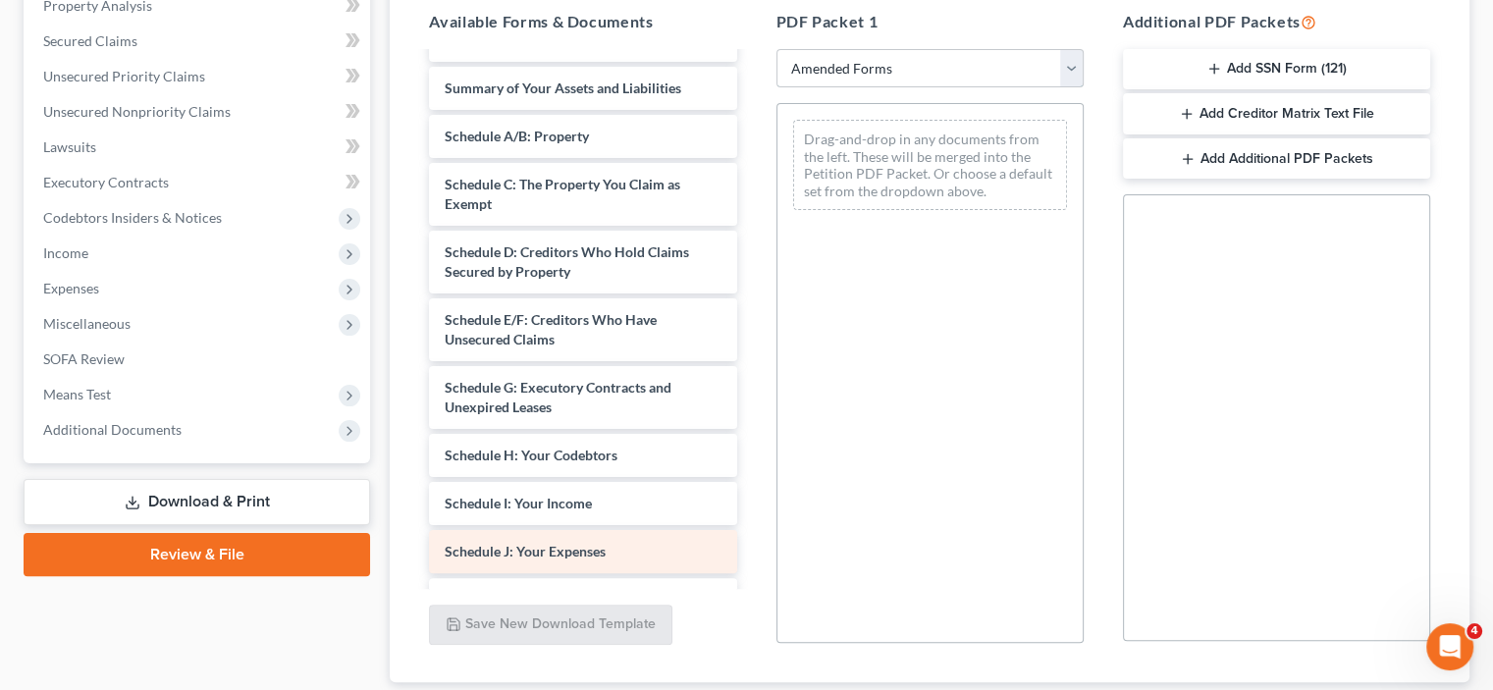
scroll to position [98, 0]
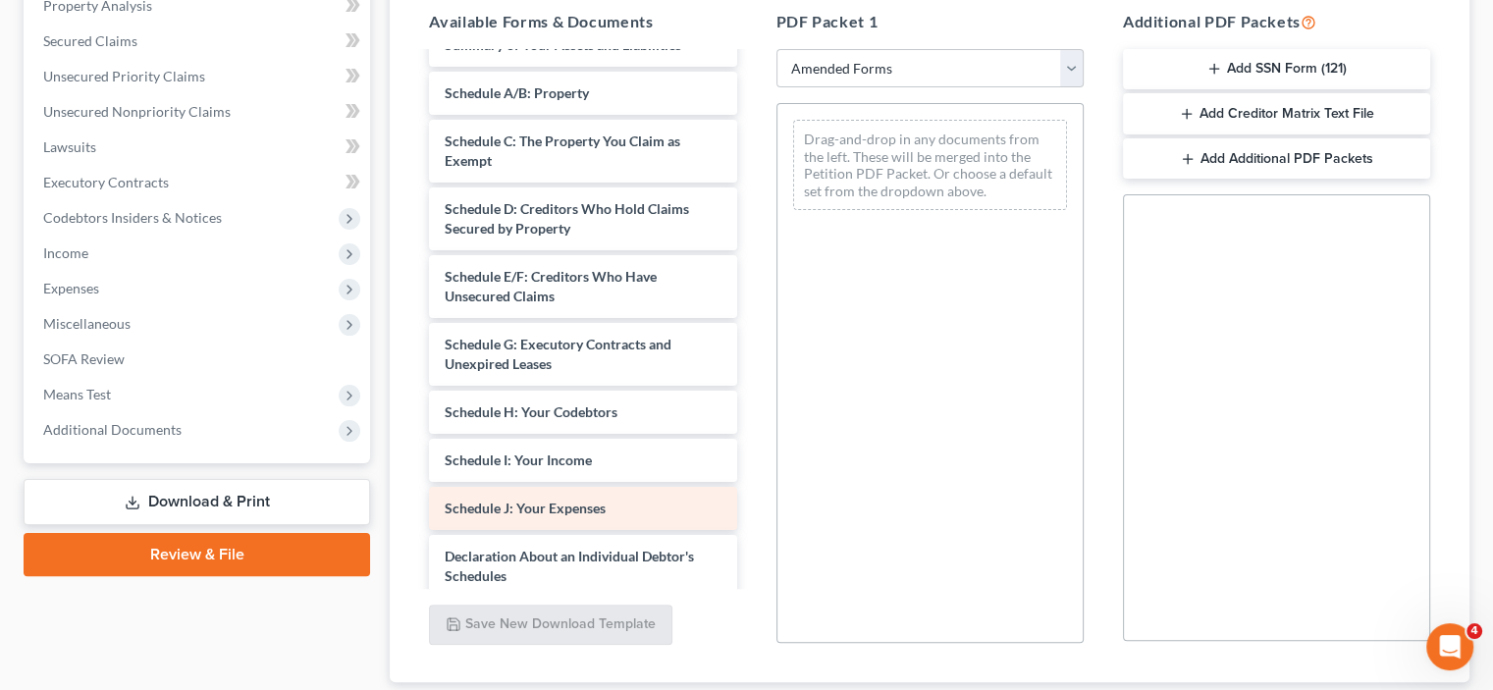
click at [618, 501] on div "Schedule J: Your Expenses" at bounding box center [582, 508] width 307 height 43
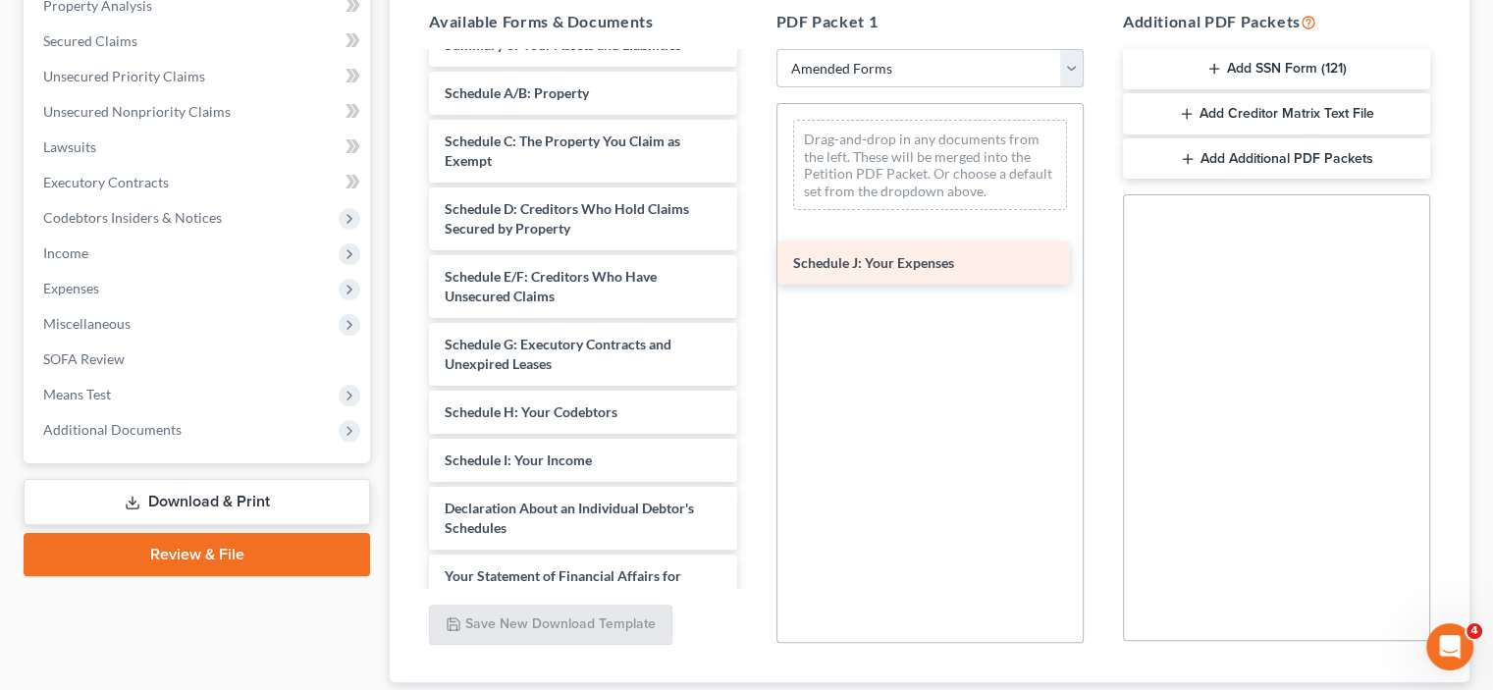
drag, startPoint x: 614, startPoint y: 509, endPoint x: 962, endPoint y: 266, distance: 425.1
click at [752, 266] on div "Schedule J: Your Expenses Voluntary Petition for Individuals Filing for Bankrup…" at bounding box center [582, 460] width 339 height 1009
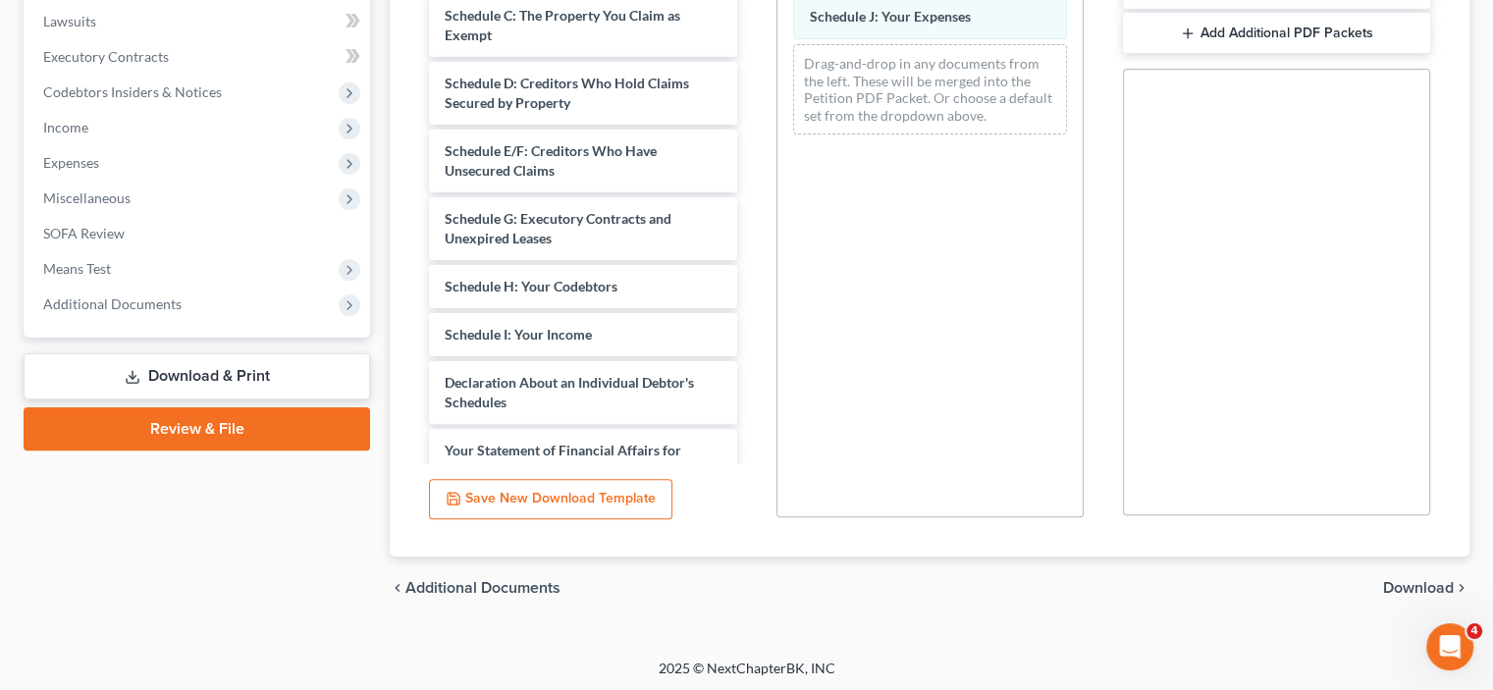
scroll to position [520, 0]
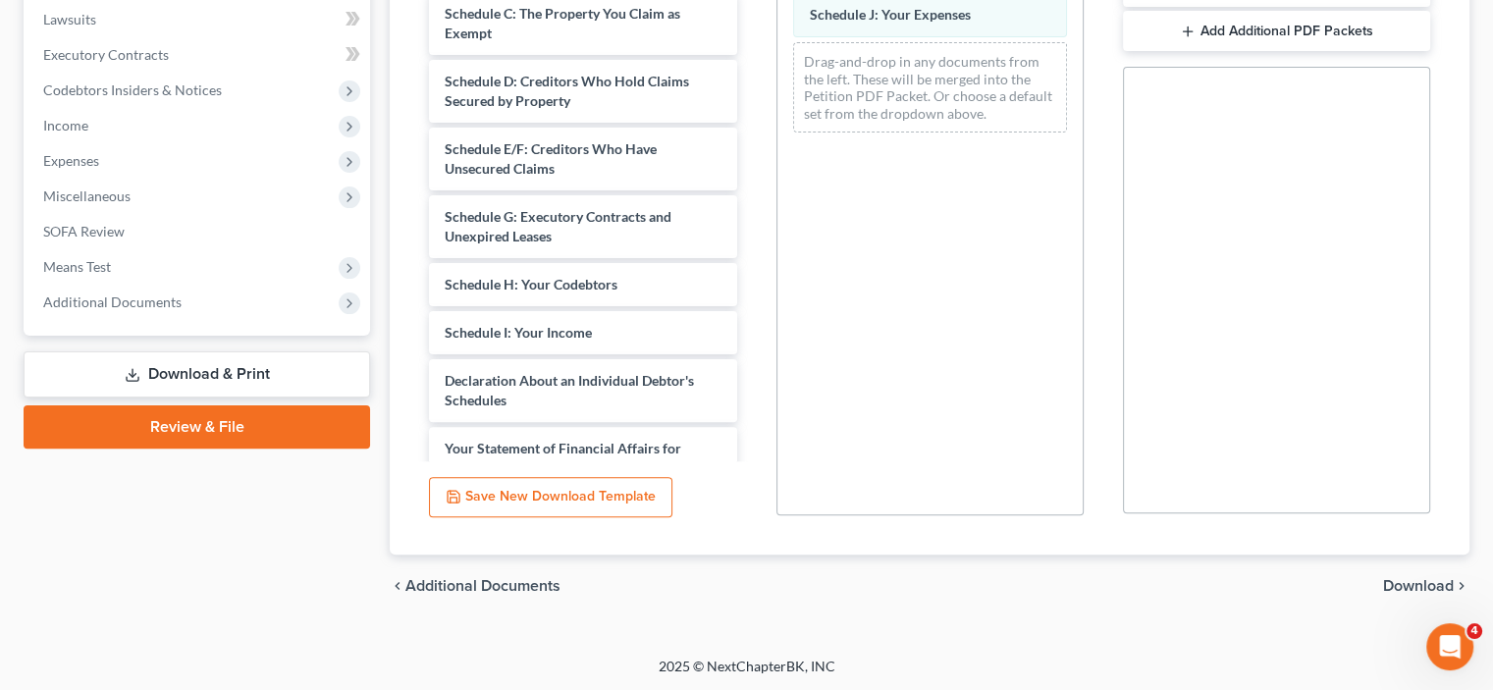
click at [1429, 586] on span "Download" at bounding box center [1418, 586] width 71 height 16
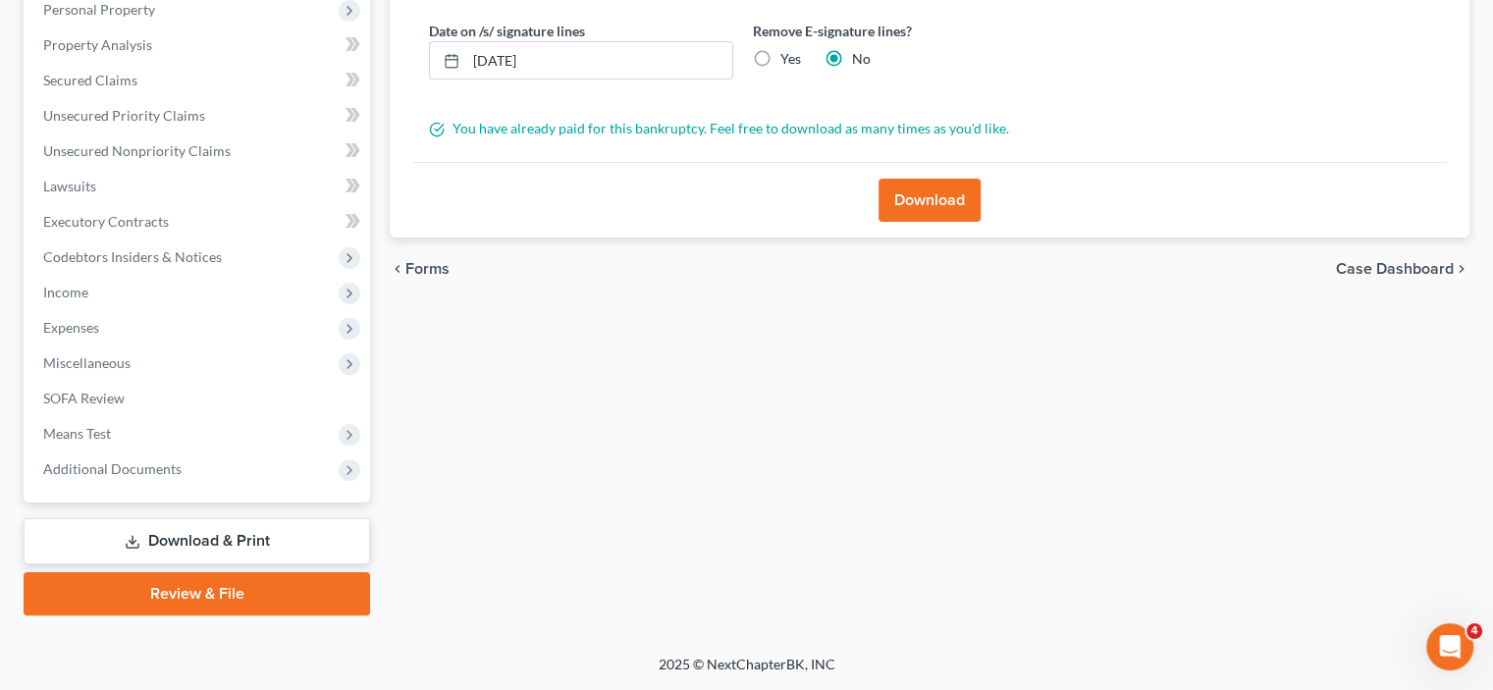
scroll to position [351, 0]
click at [935, 211] on button "Download" at bounding box center [930, 202] width 102 height 43
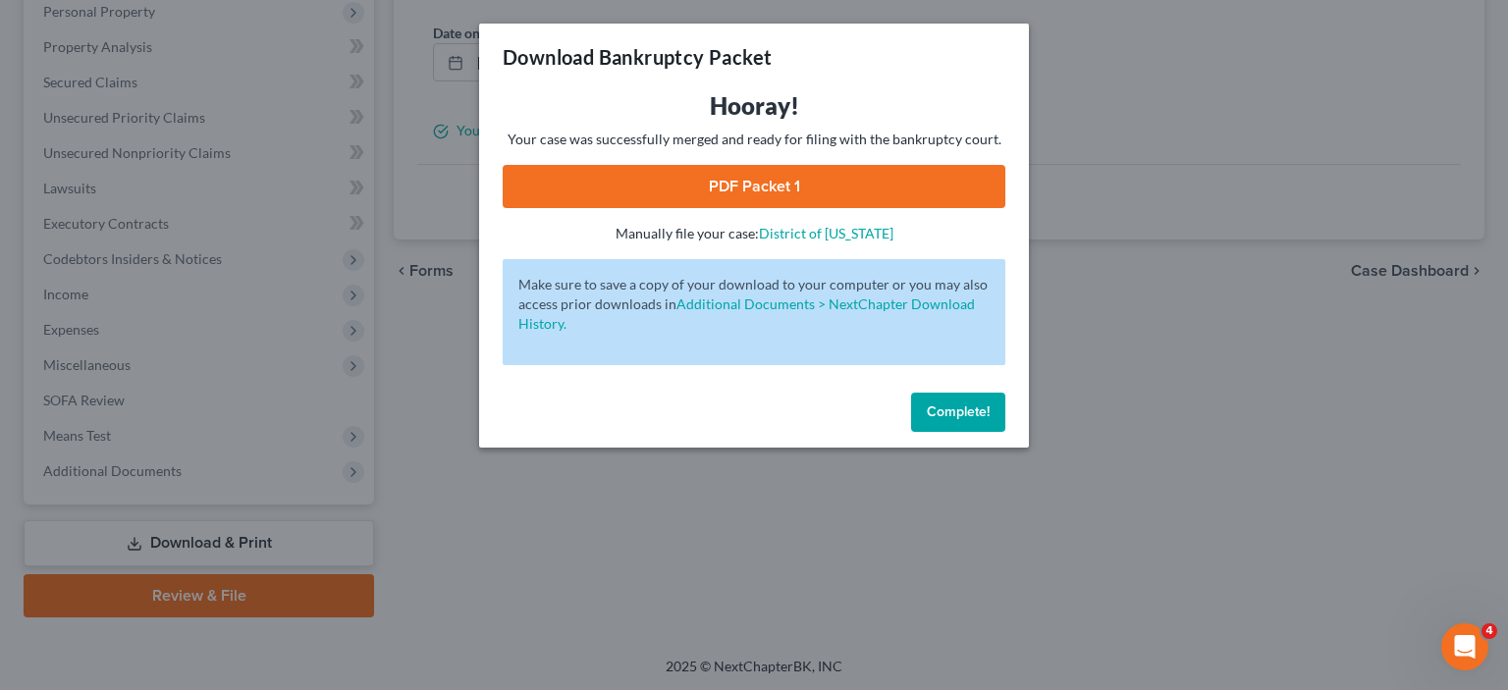
click at [774, 189] on link "PDF Packet 1" at bounding box center [754, 186] width 503 height 43
click at [942, 402] on button "Complete!" at bounding box center [958, 412] width 94 height 39
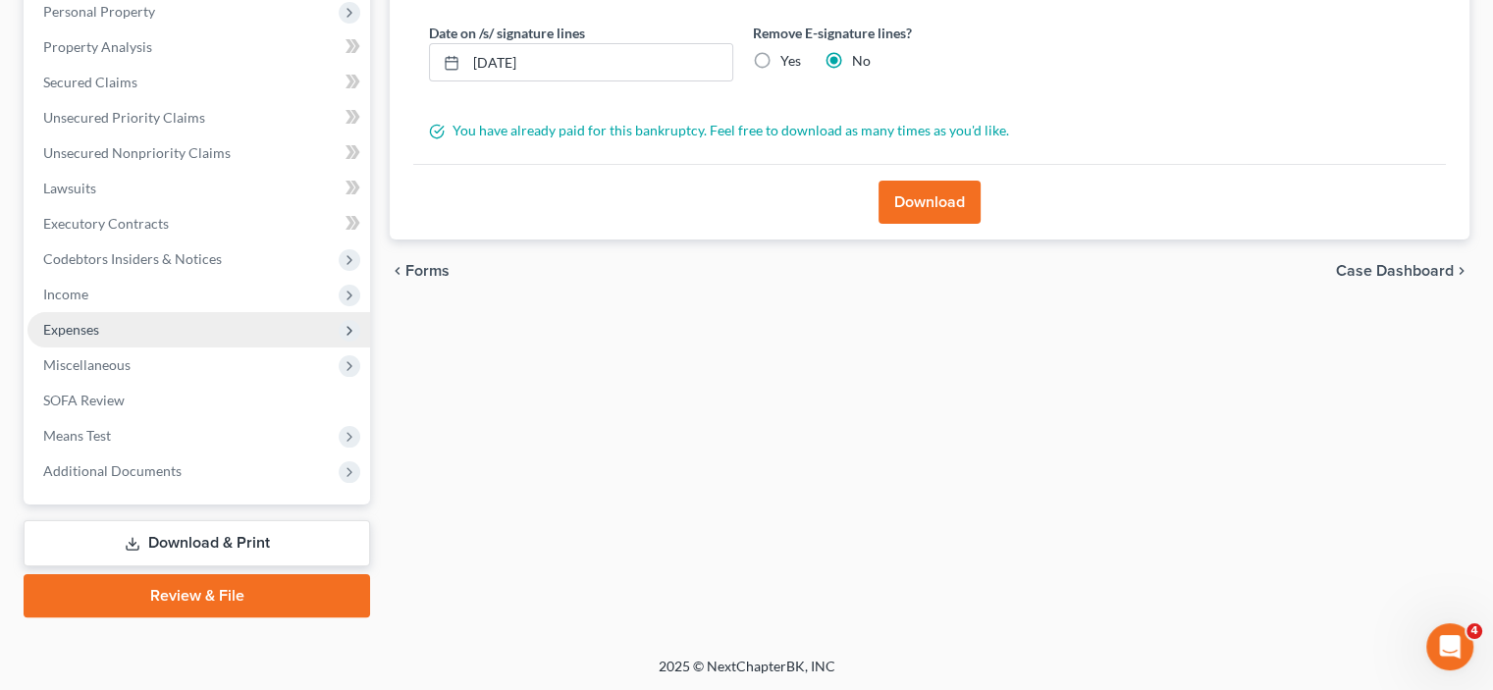
click at [108, 333] on span "Expenses" at bounding box center [198, 329] width 343 height 35
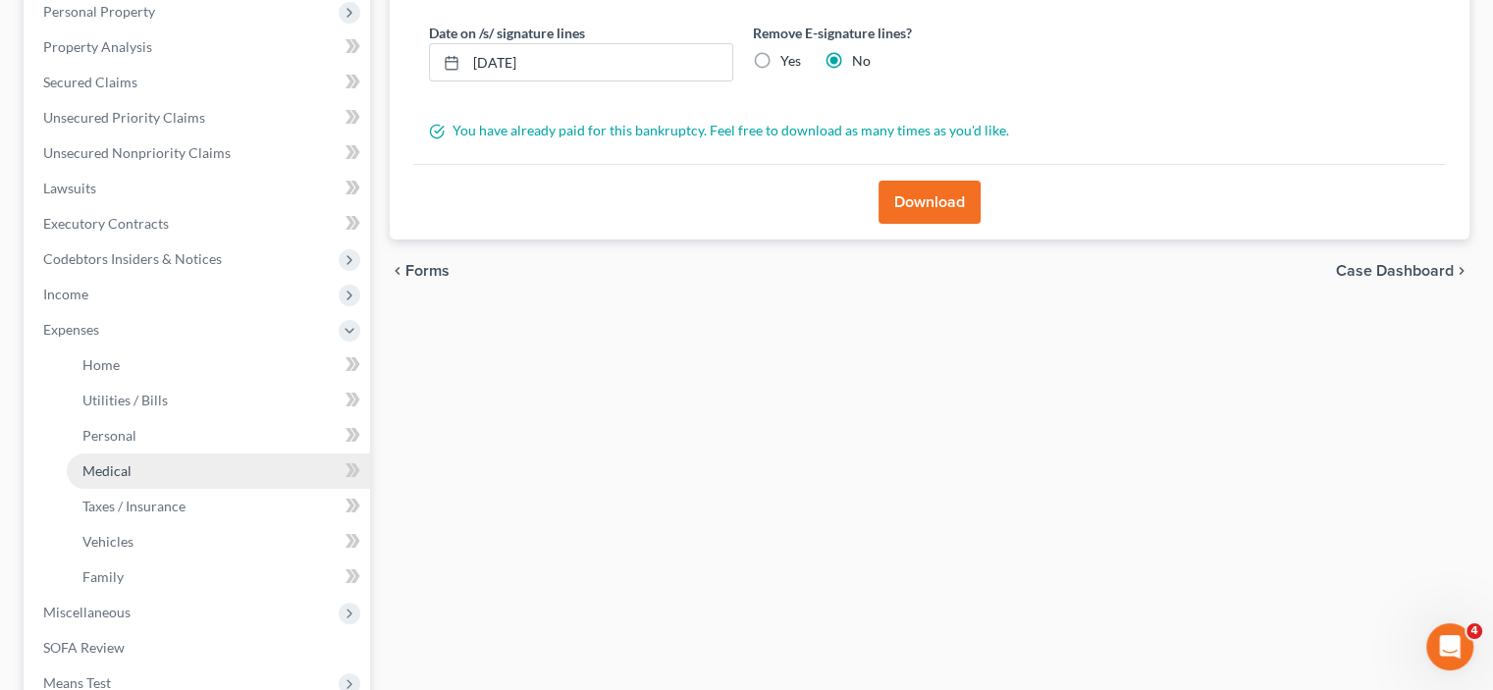
click at [161, 472] on link "Medical" at bounding box center [218, 471] width 303 height 35
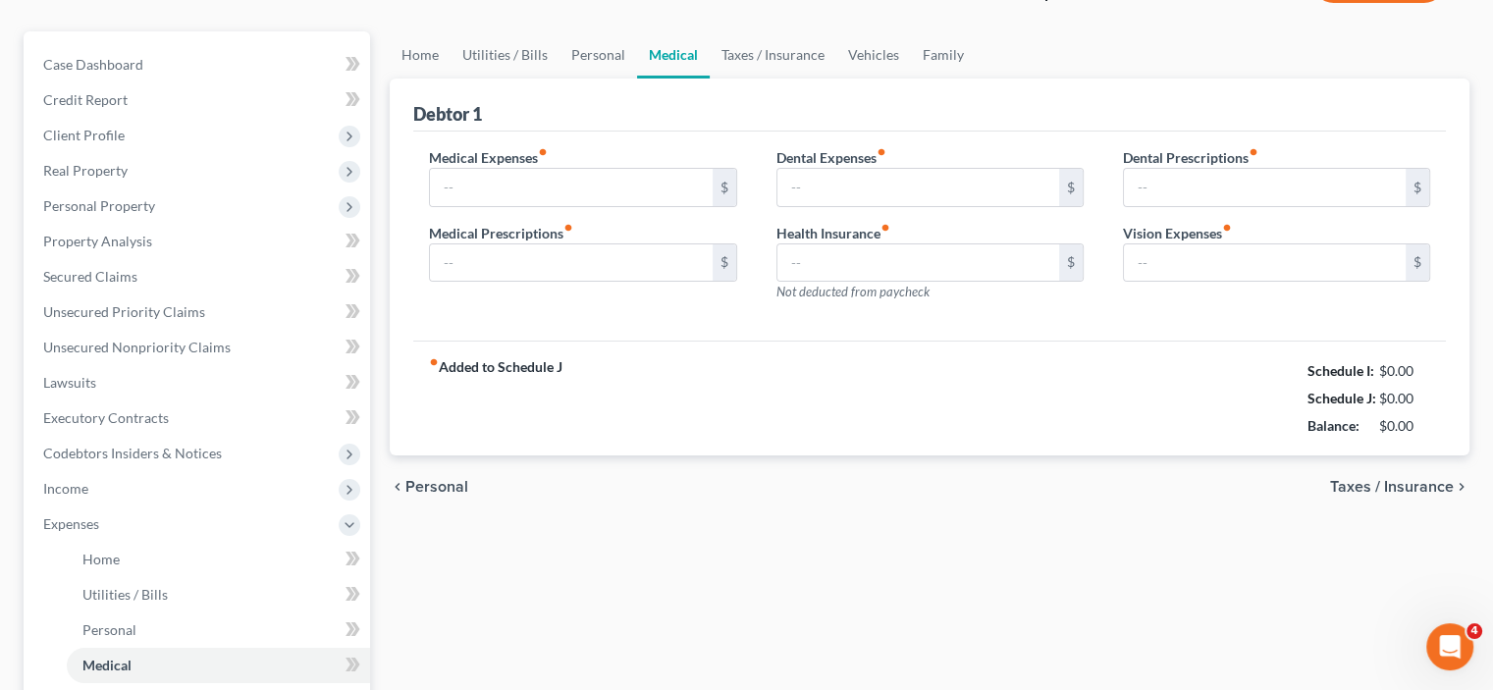
type input "100.00"
type input "25.00"
type input "20.00"
type input "250.00"
type input "0.00"
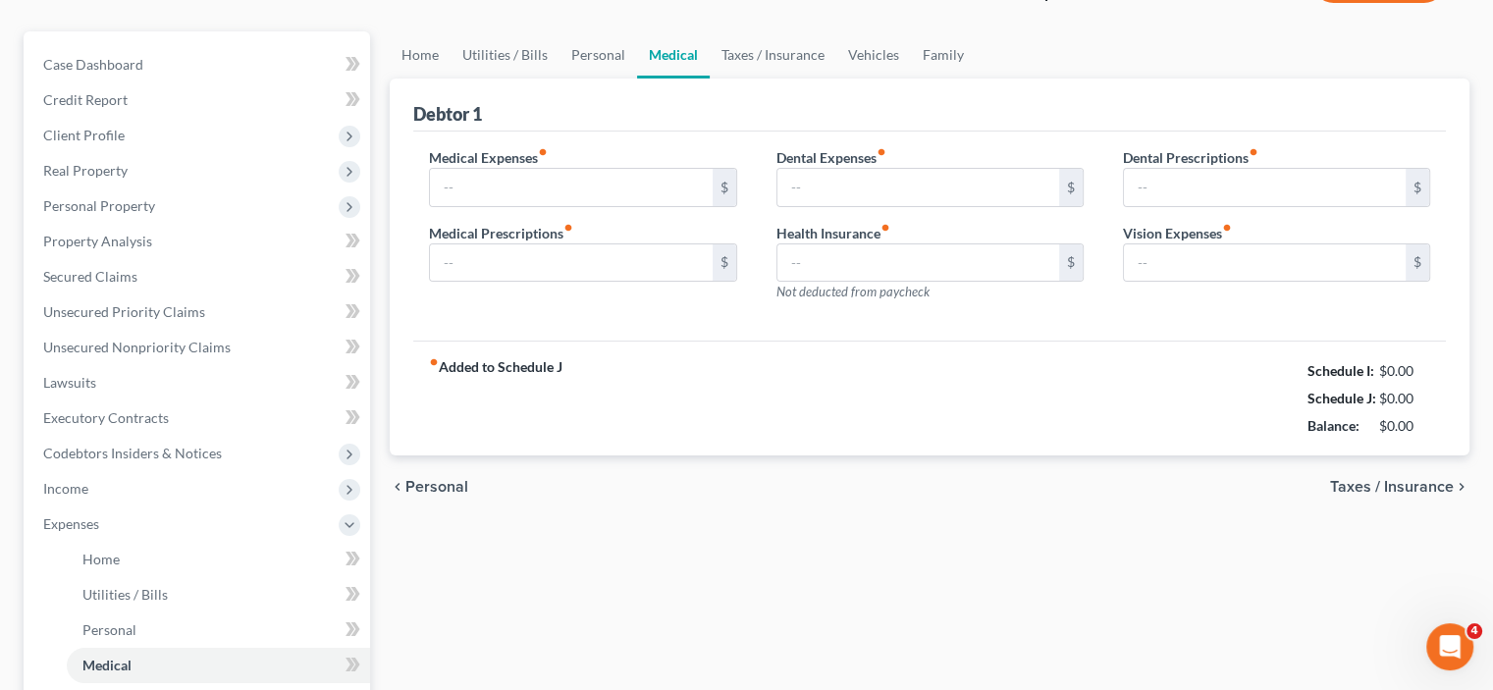
type input "20.00"
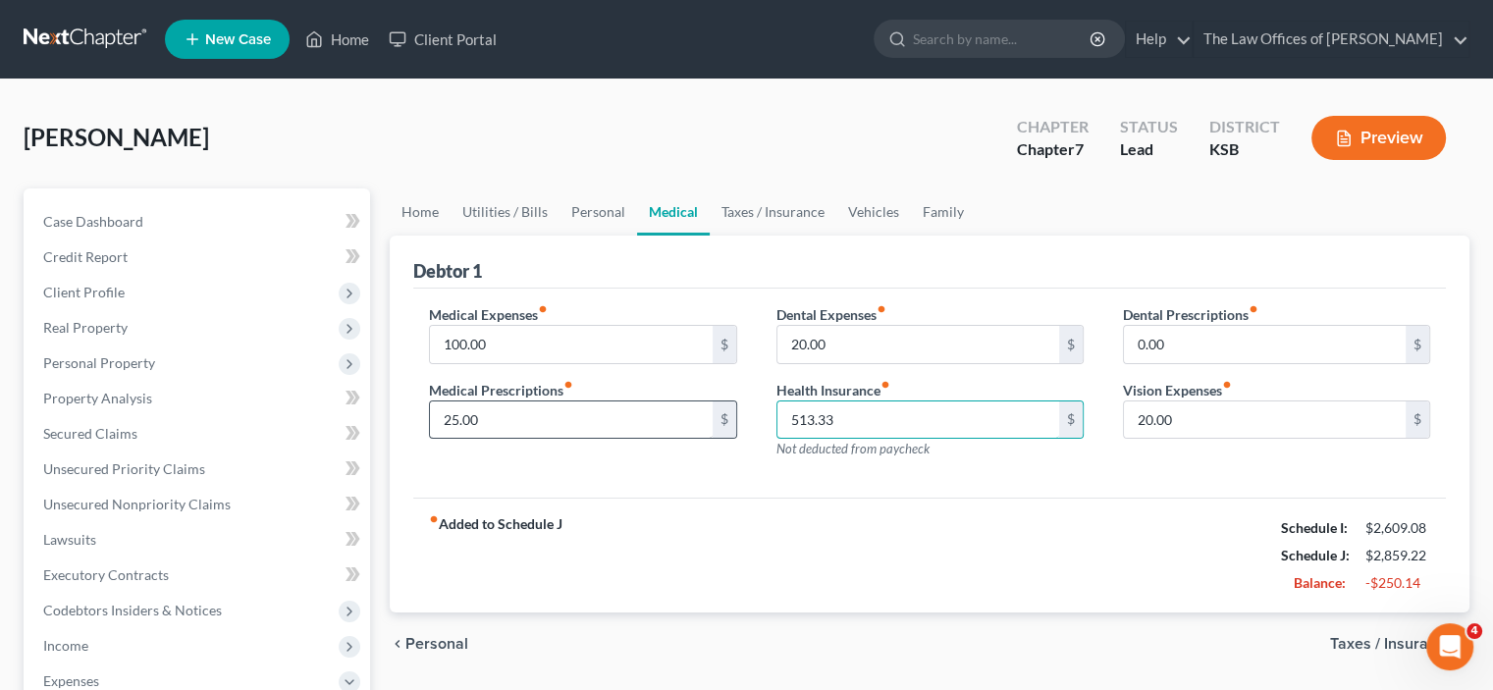
type input "513.33"
click at [506, 414] on input "25.00" at bounding box center [571, 420] width 282 height 37
type input "174"
click at [600, 484] on div "Medical Expenses fiber_manual_record 100.00 $ Medical Prescriptions fiber_manua…" at bounding box center [929, 394] width 1033 height 210
click at [527, 346] on input "100.00" at bounding box center [571, 344] width 282 height 37
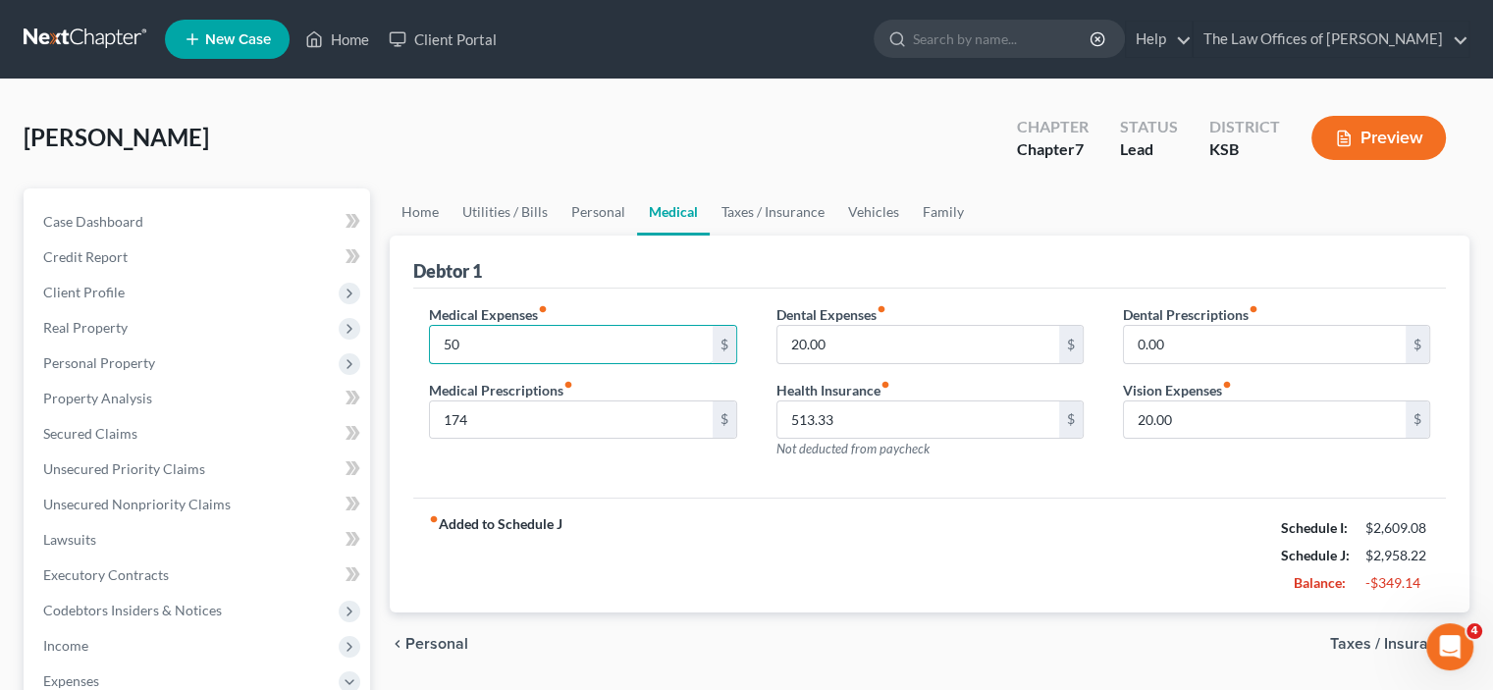
type input "50"
click at [573, 317] on div "Medical Expenses fiber_manual_record 50 $" at bounding box center [582, 334] width 307 height 60
click at [583, 217] on link "Personal" at bounding box center [599, 211] width 78 height 47
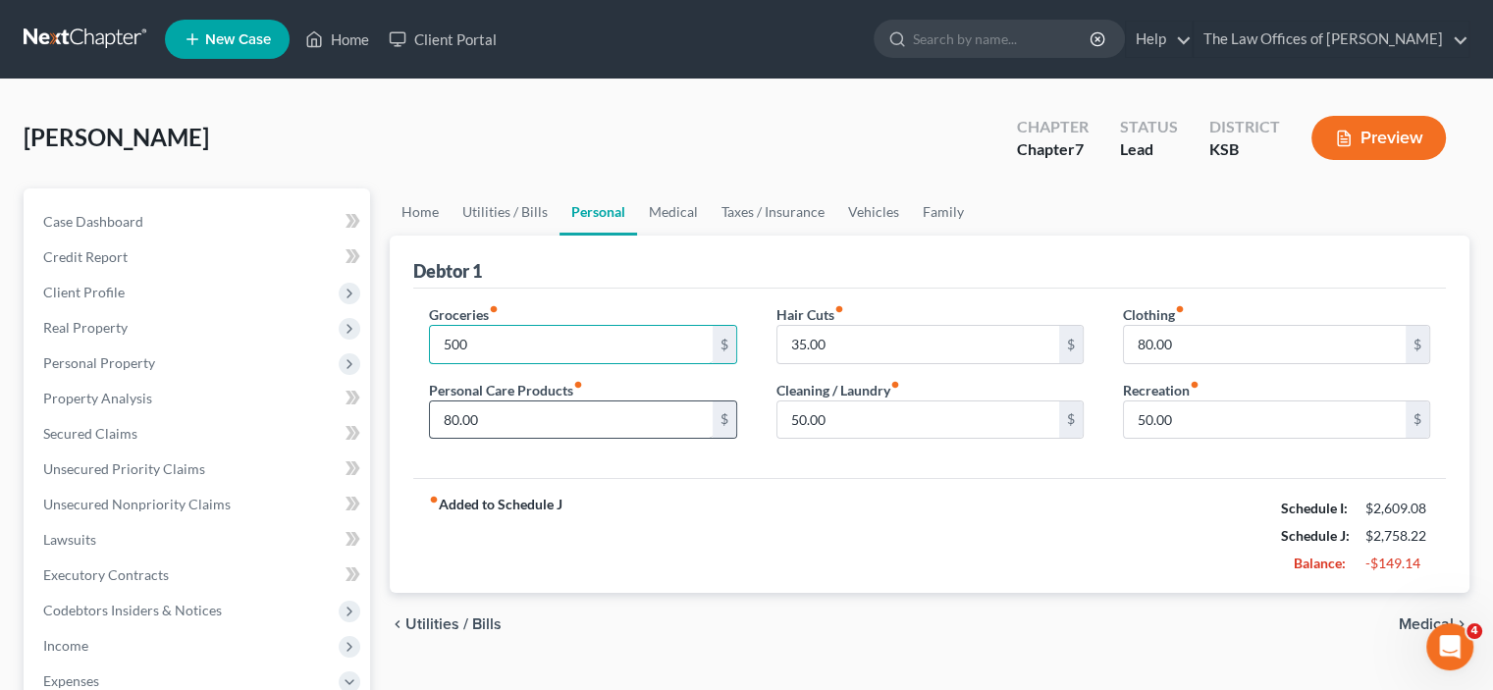
type input "500"
type input "20"
click at [835, 414] on input "50.00" at bounding box center [918, 420] width 282 height 37
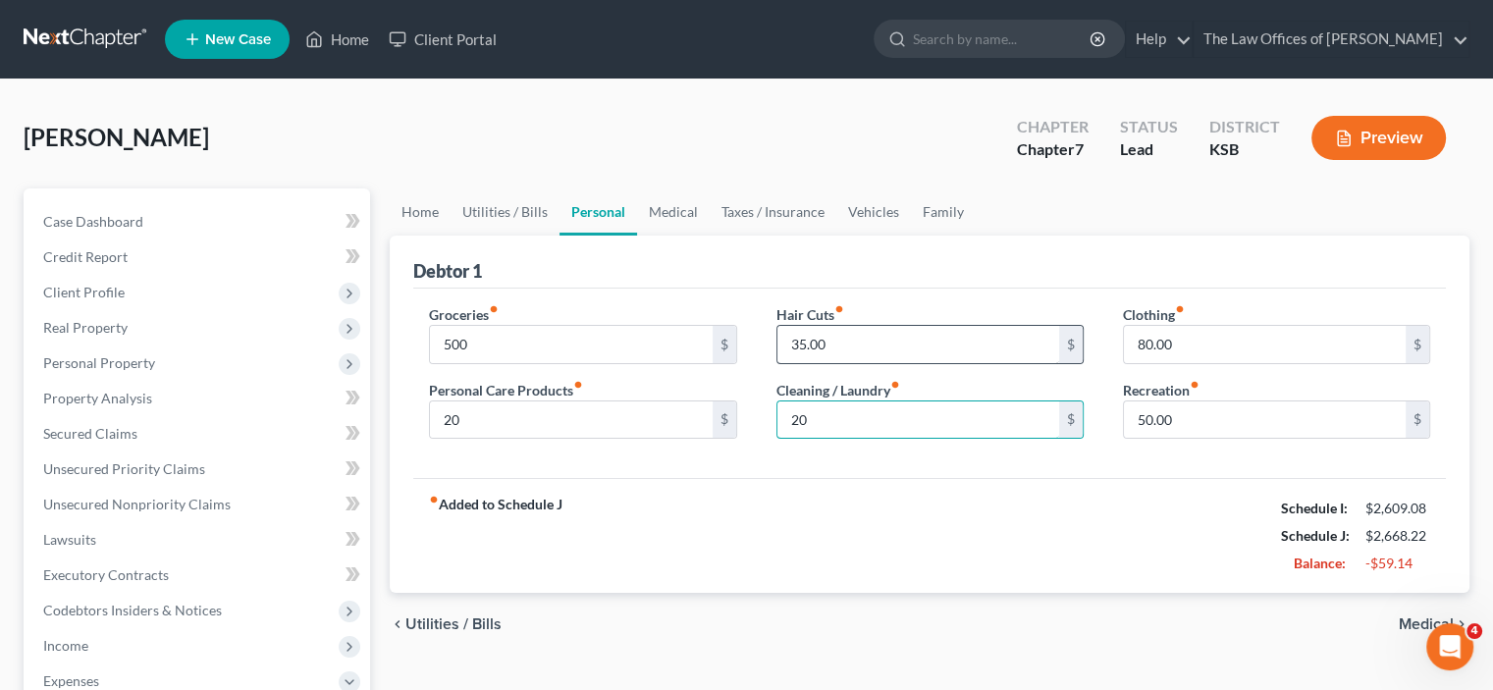
type input "20"
click at [832, 343] on input "35.00" at bounding box center [918, 344] width 282 height 37
click at [1199, 345] on input "80.00" at bounding box center [1265, 344] width 282 height 37
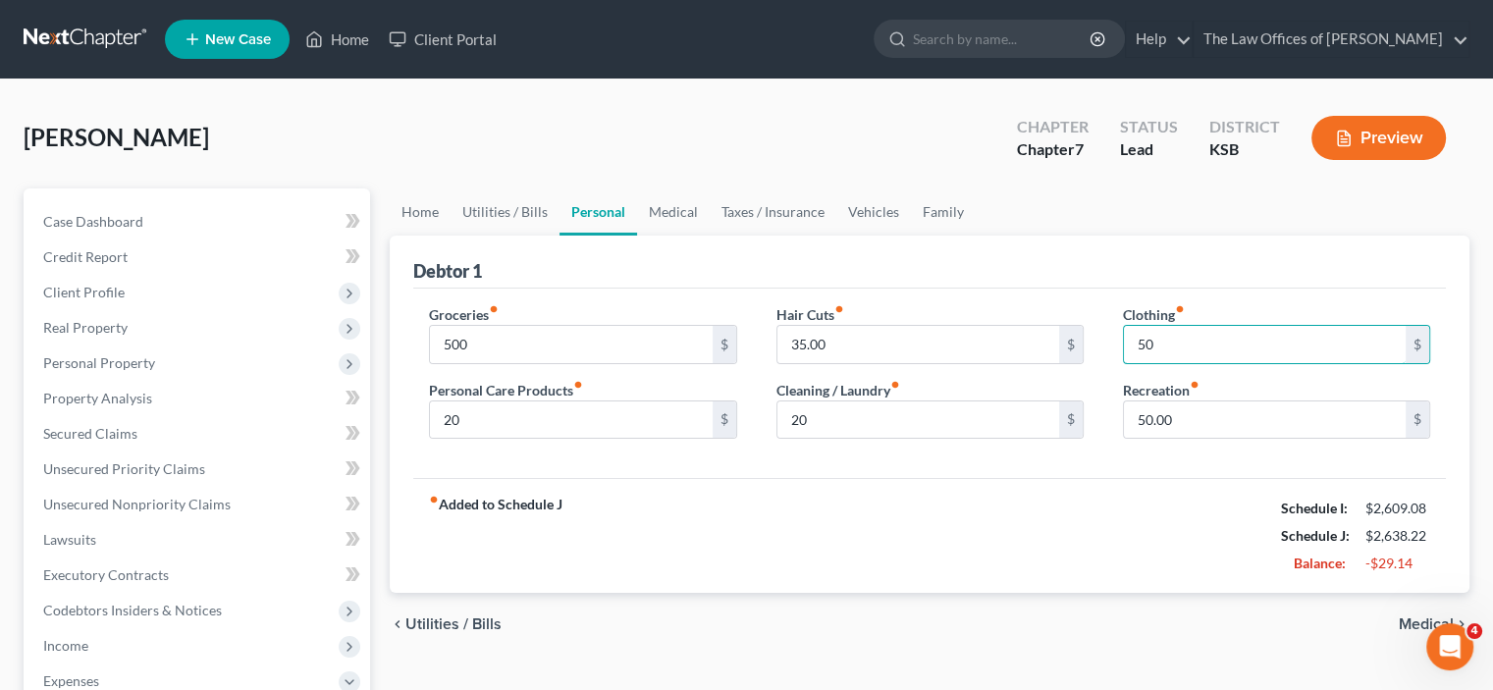
type input "50"
click at [1111, 373] on div "Clothing fiber_manual_record 50 $ Recreation fiber_manual_record 50.00 $" at bounding box center [1276, 379] width 347 height 151
click at [495, 207] on link "Utilities / Bills" at bounding box center [505, 211] width 109 height 47
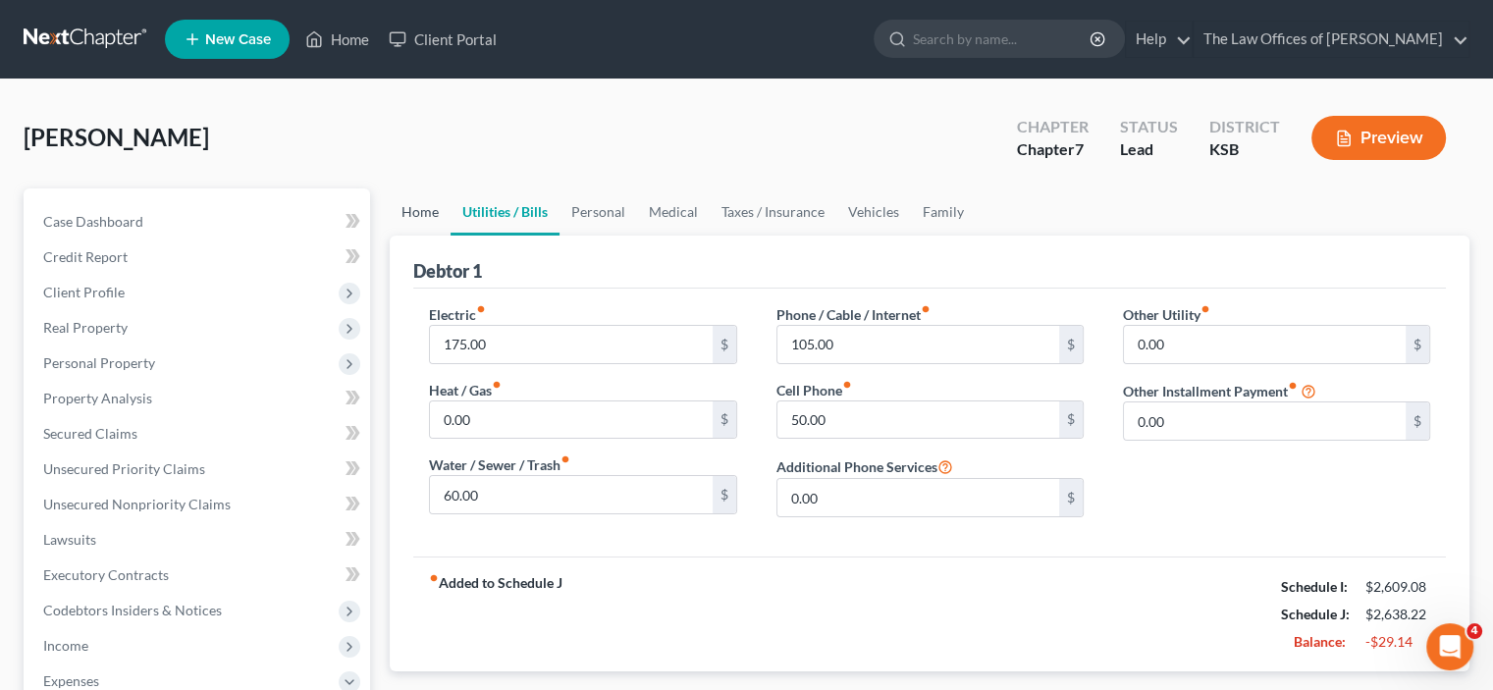
click at [432, 219] on link "Home" at bounding box center [420, 211] width 61 height 47
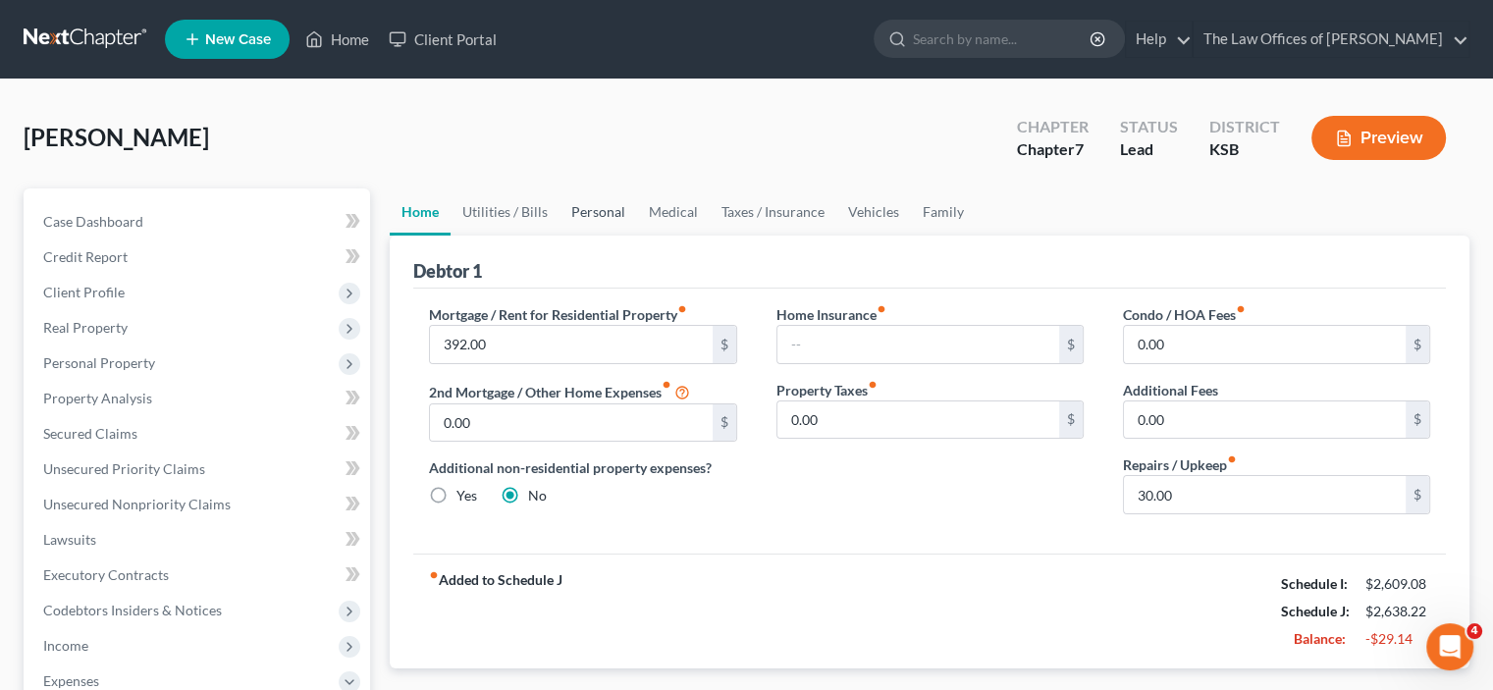
click at [609, 207] on link "Personal" at bounding box center [599, 211] width 78 height 47
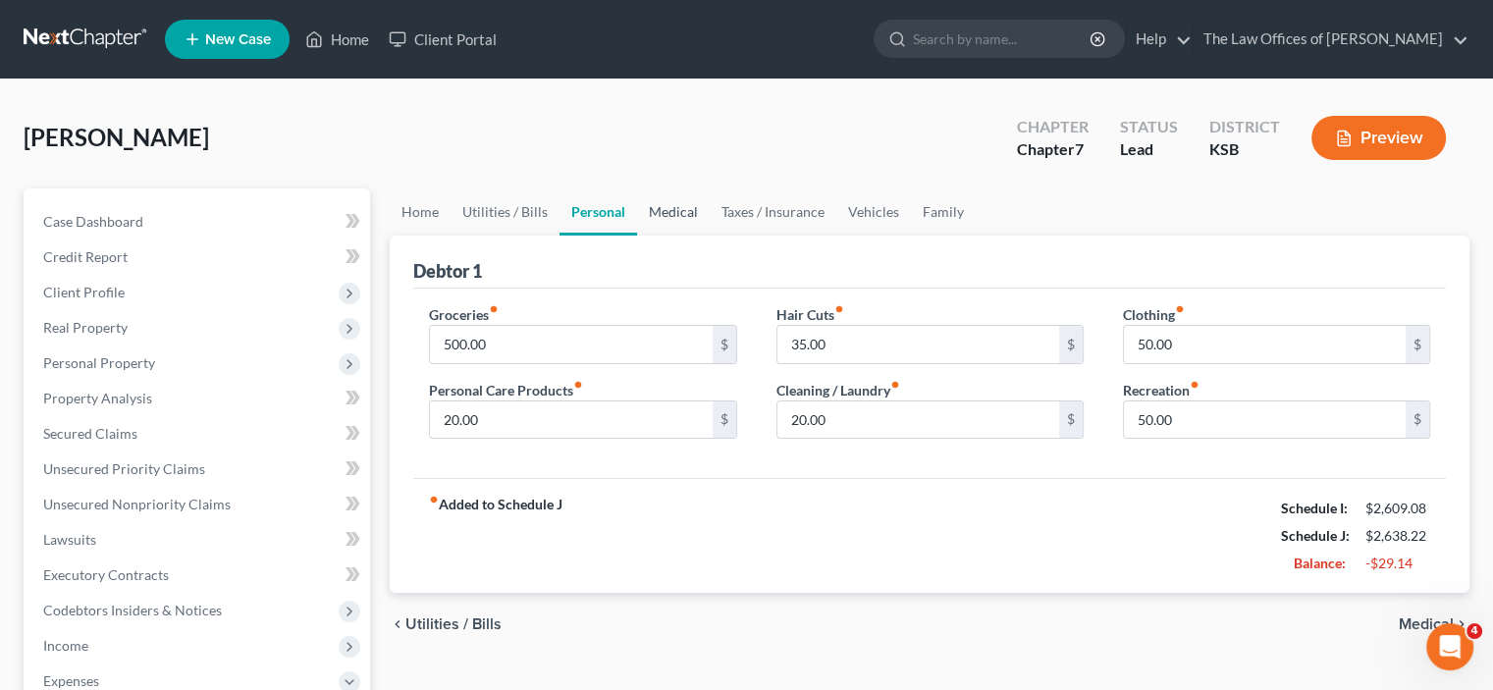
click at [678, 214] on link "Medical" at bounding box center [673, 211] width 73 height 47
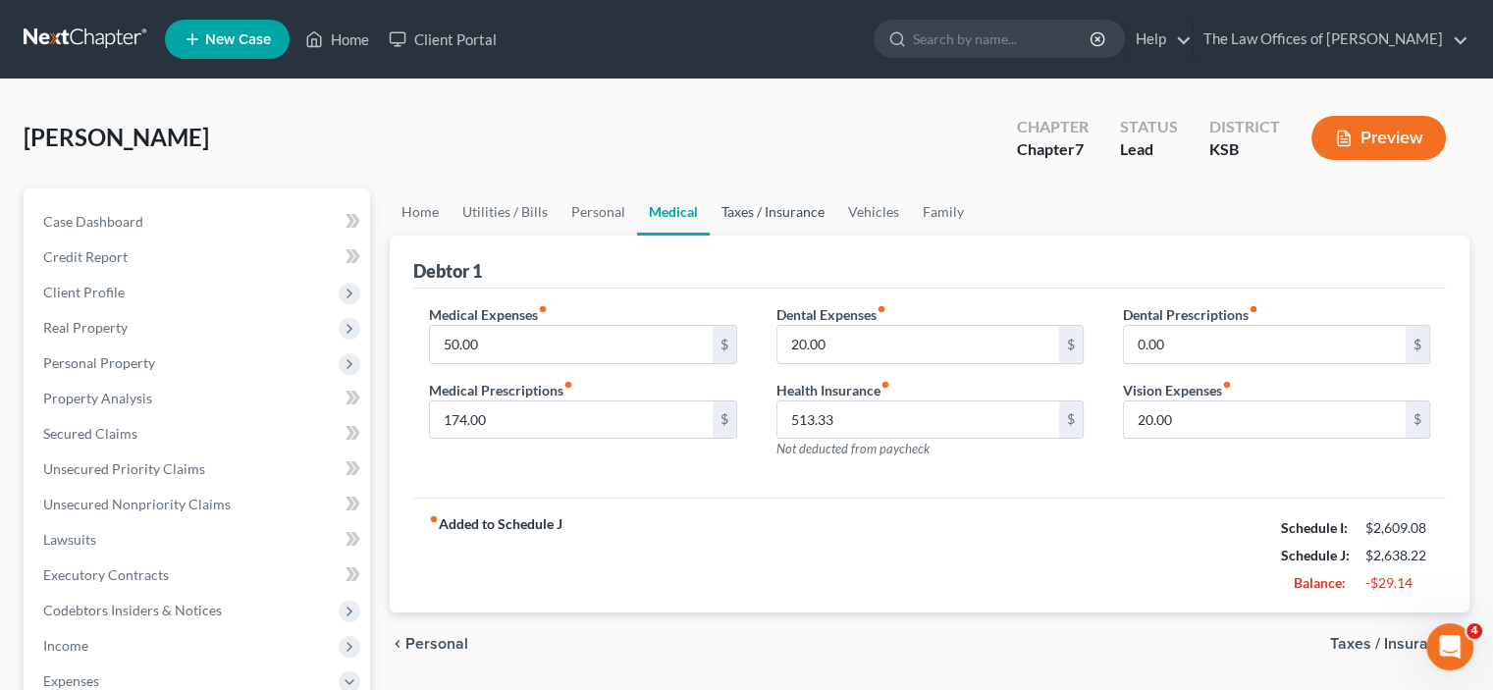
click at [736, 210] on link "Taxes / Insurance" at bounding box center [773, 211] width 127 height 47
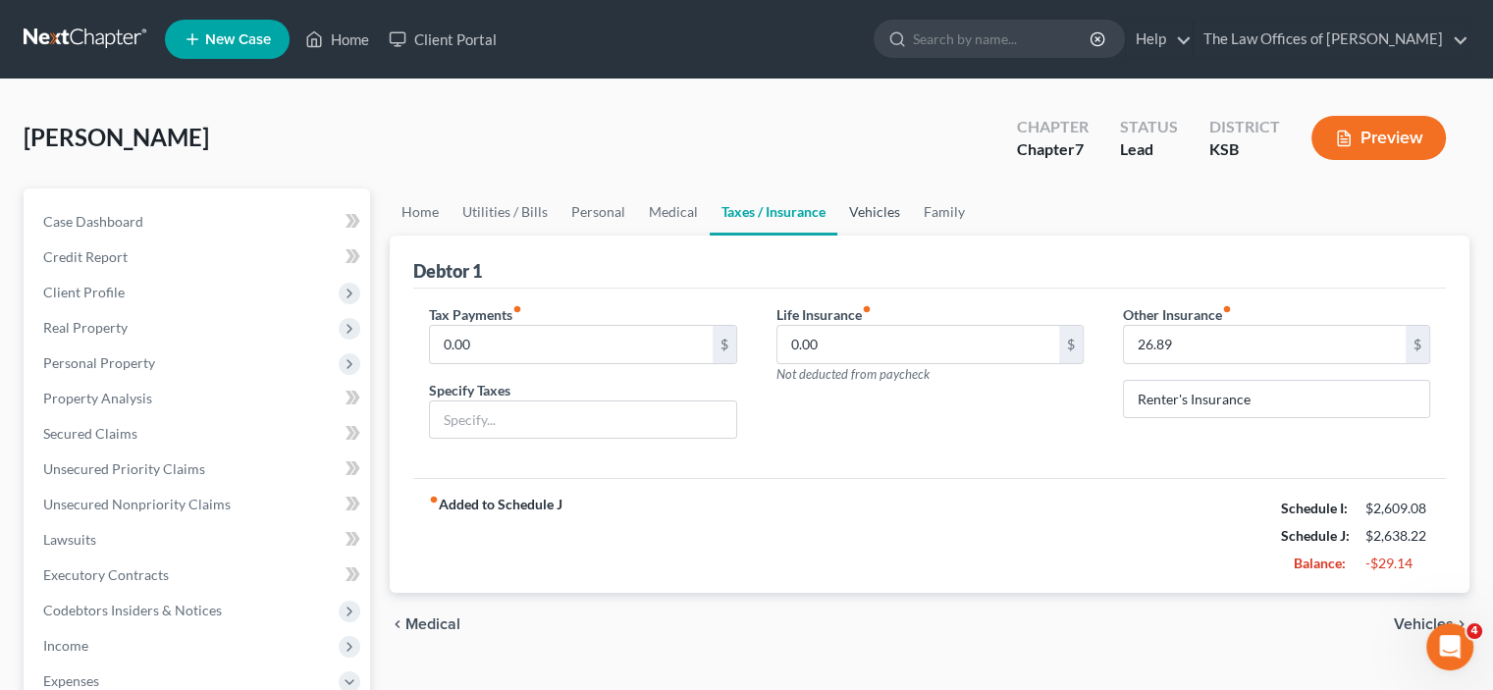
click at [879, 210] on link "Vehicles" at bounding box center [874, 211] width 75 height 47
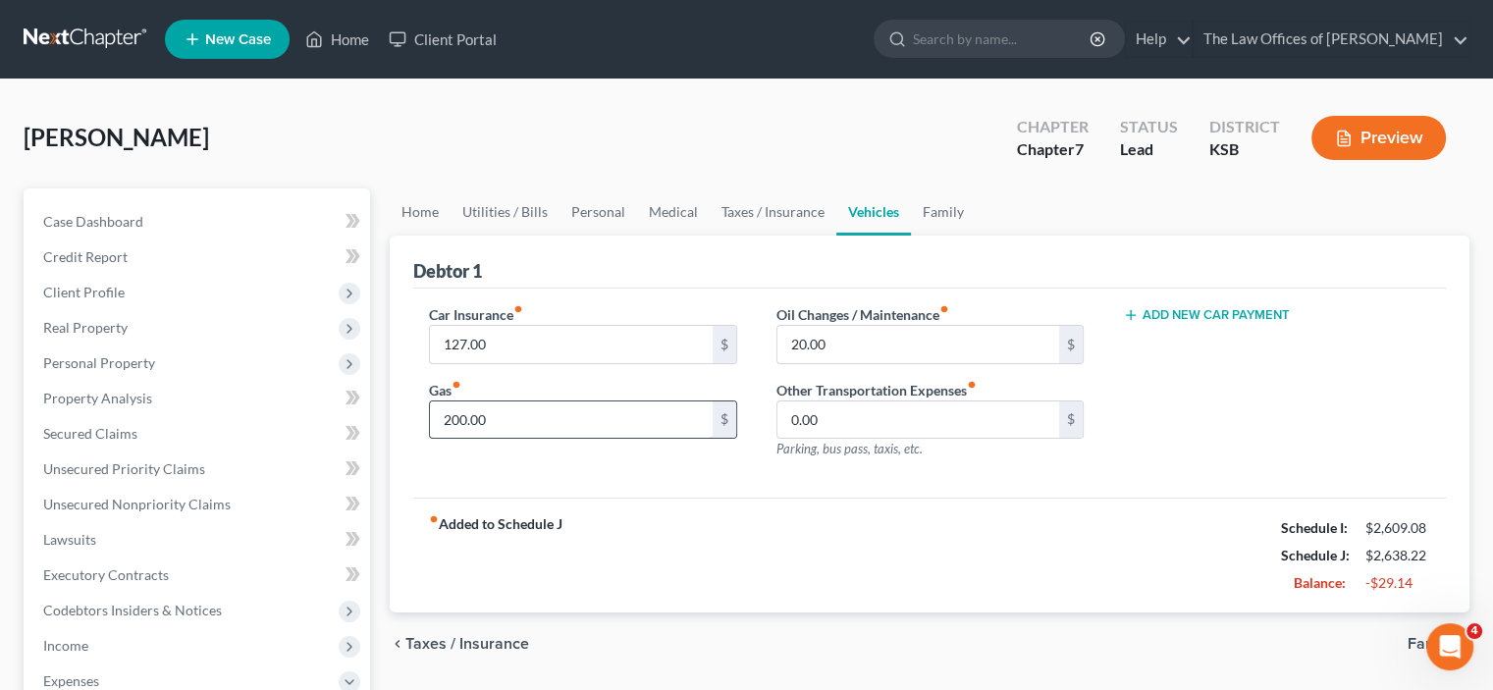
click at [554, 423] on input "200.00" at bounding box center [571, 420] width 282 height 37
click at [771, 488] on div "Car Insurance fiber_manual_record 127.00 $ Gas fiber_manual_record 150 $ Oil Ch…" at bounding box center [929, 394] width 1033 height 210
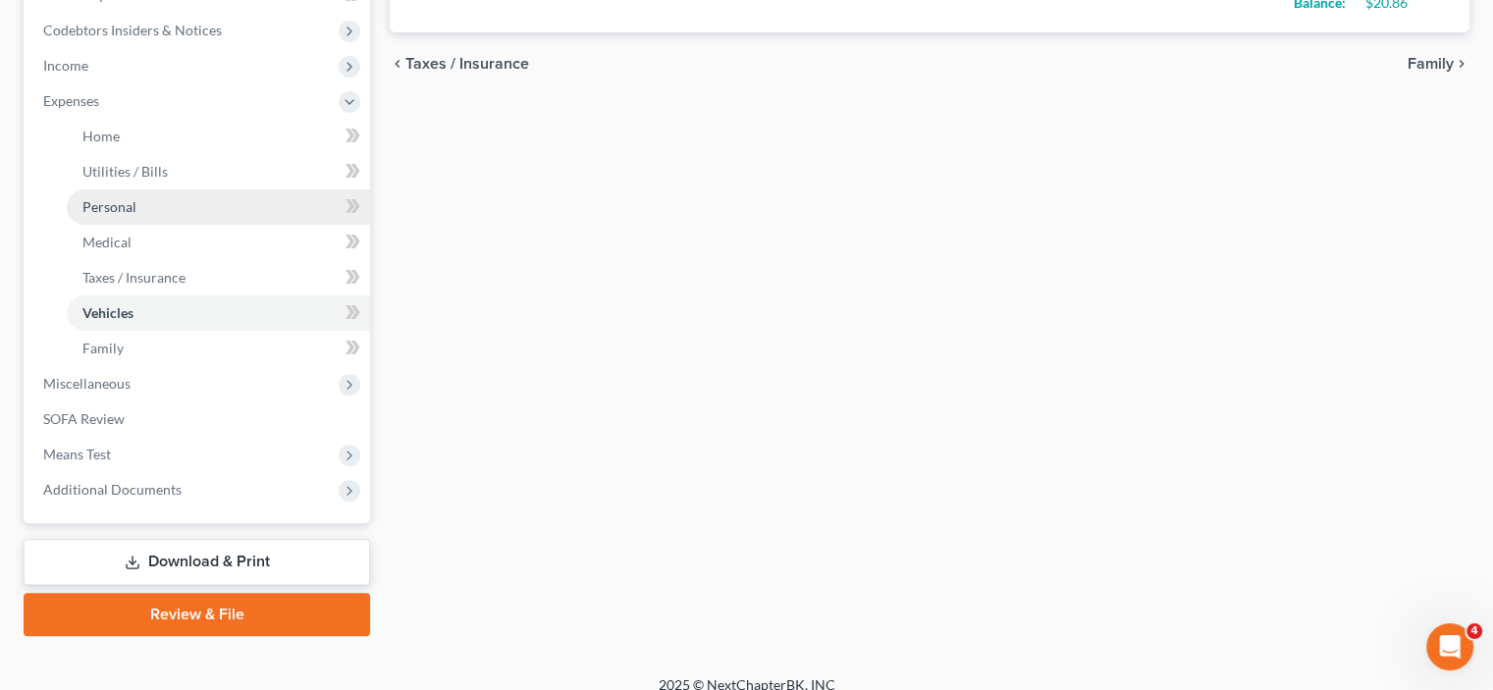
scroll to position [599, 0]
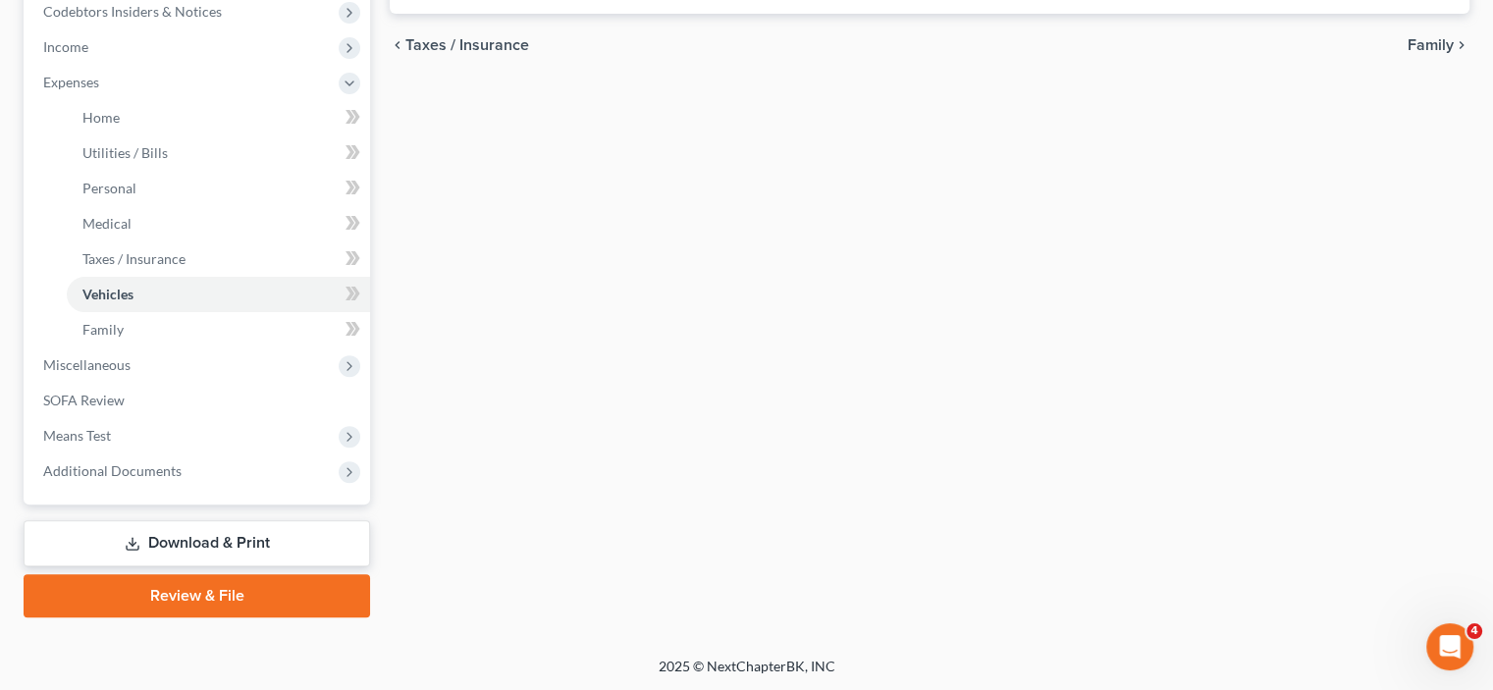
click at [235, 538] on link "Download & Print" at bounding box center [197, 543] width 347 height 46
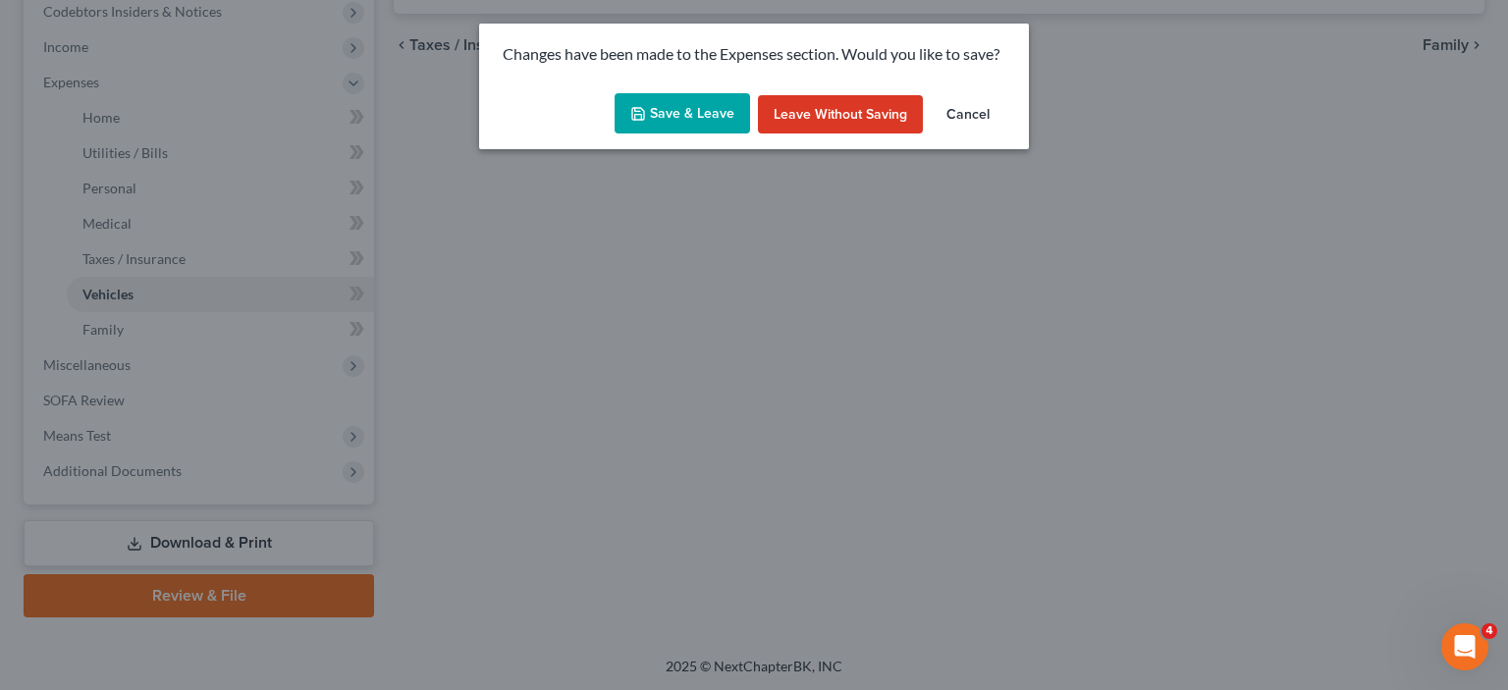
click at [660, 120] on button "Save & Leave" at bounding box center [682, 113] width 135 height 41
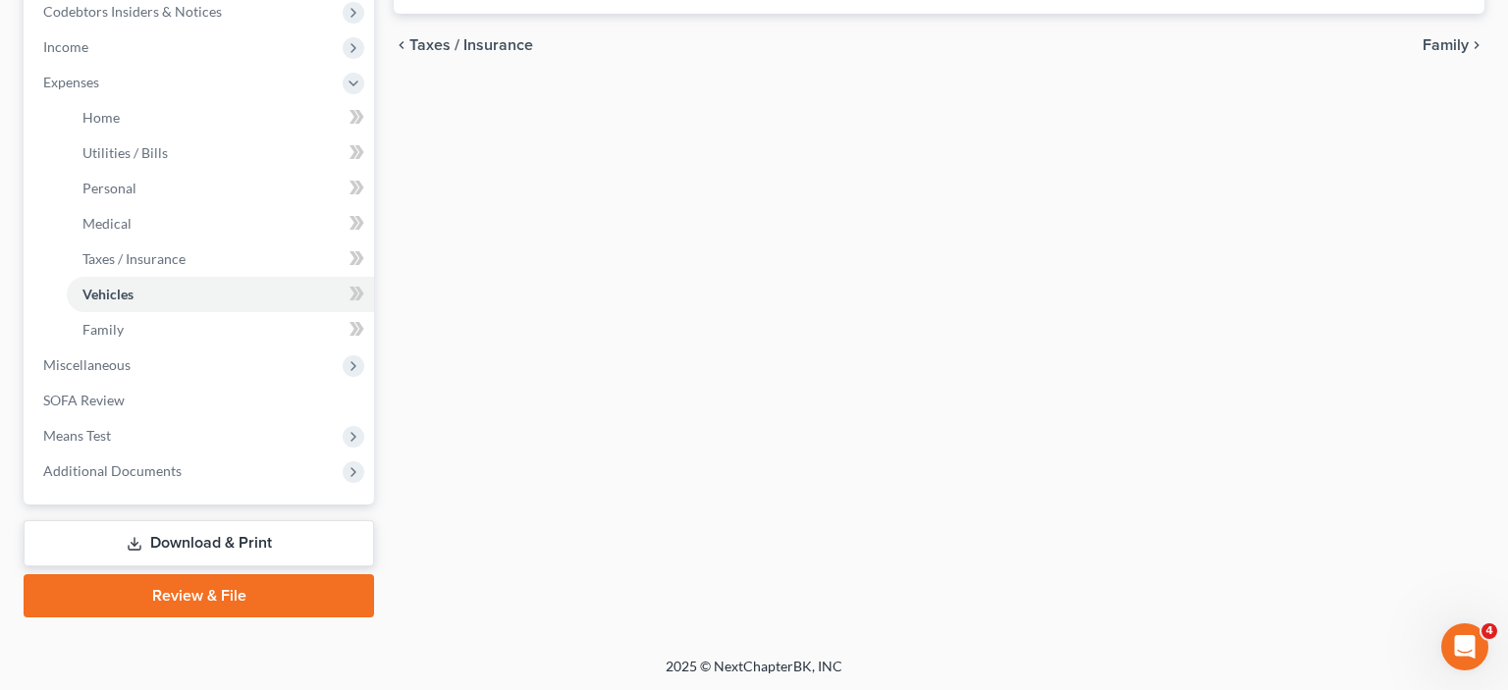
type input "150.00"
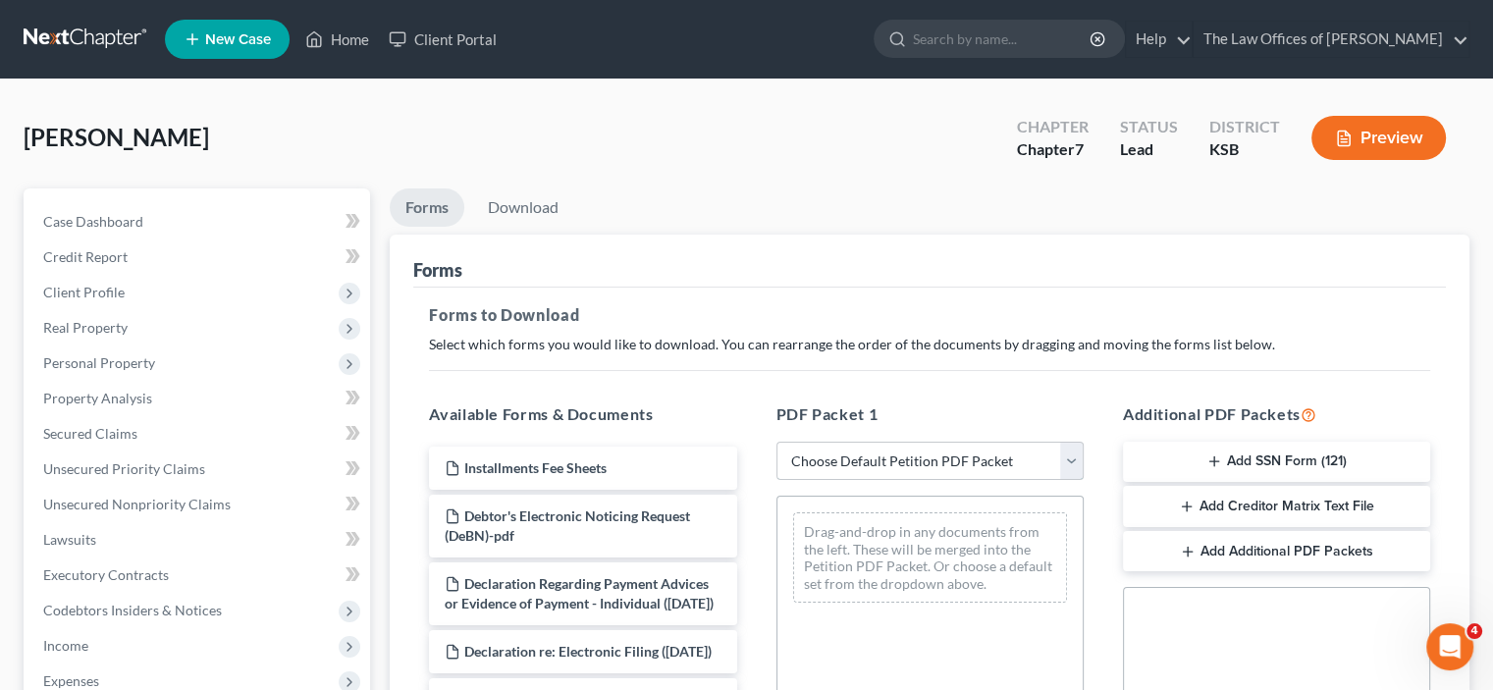
click at [927, 458] on select "Choose Default Petition PDF Packet Complete Bankruptcy Petition (all forms and …" at bounding box center [930, 461] width 307 height 39
select select "2"
click at [777, 442] on select "Choose Default Petition PDF Packet Complete Bankruptcy Petition (all forms and …" at bounding box center [930, 461] width 307 height 39
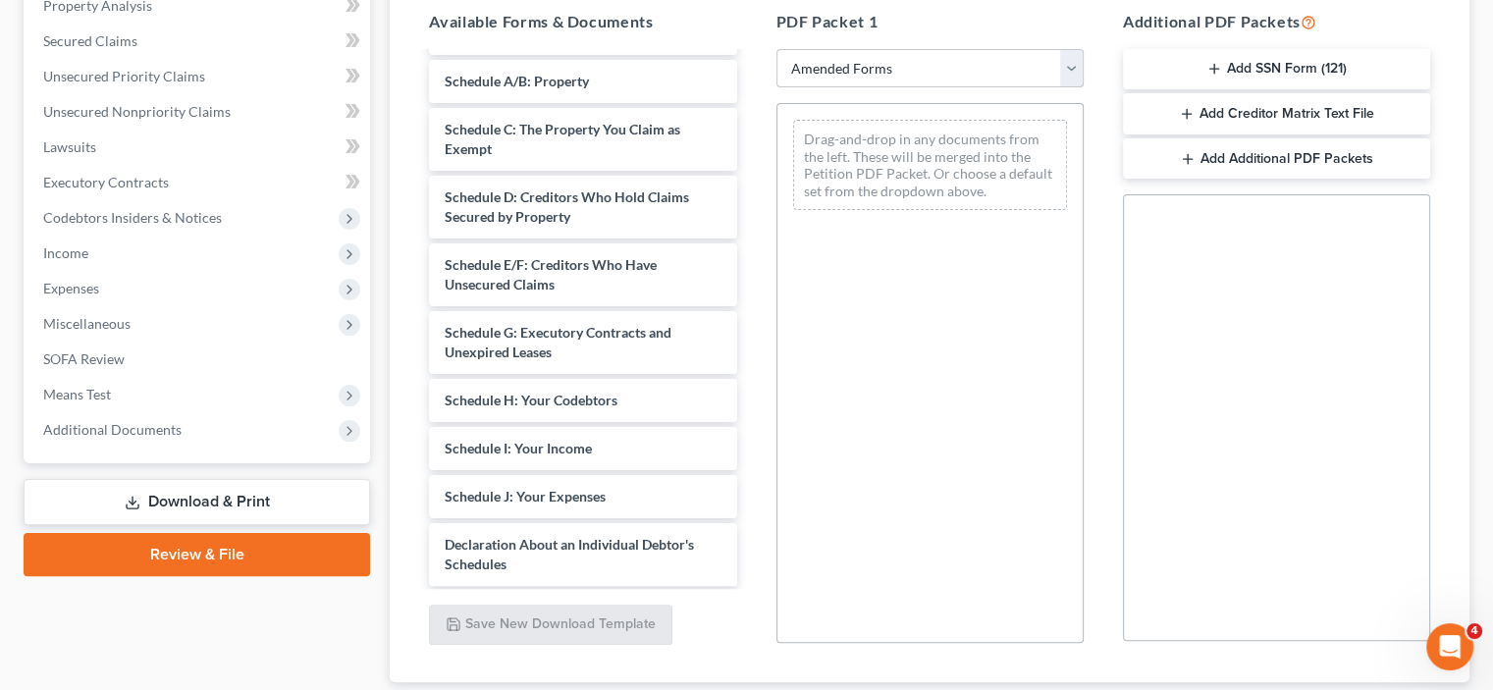
scroll to position [98, 0]
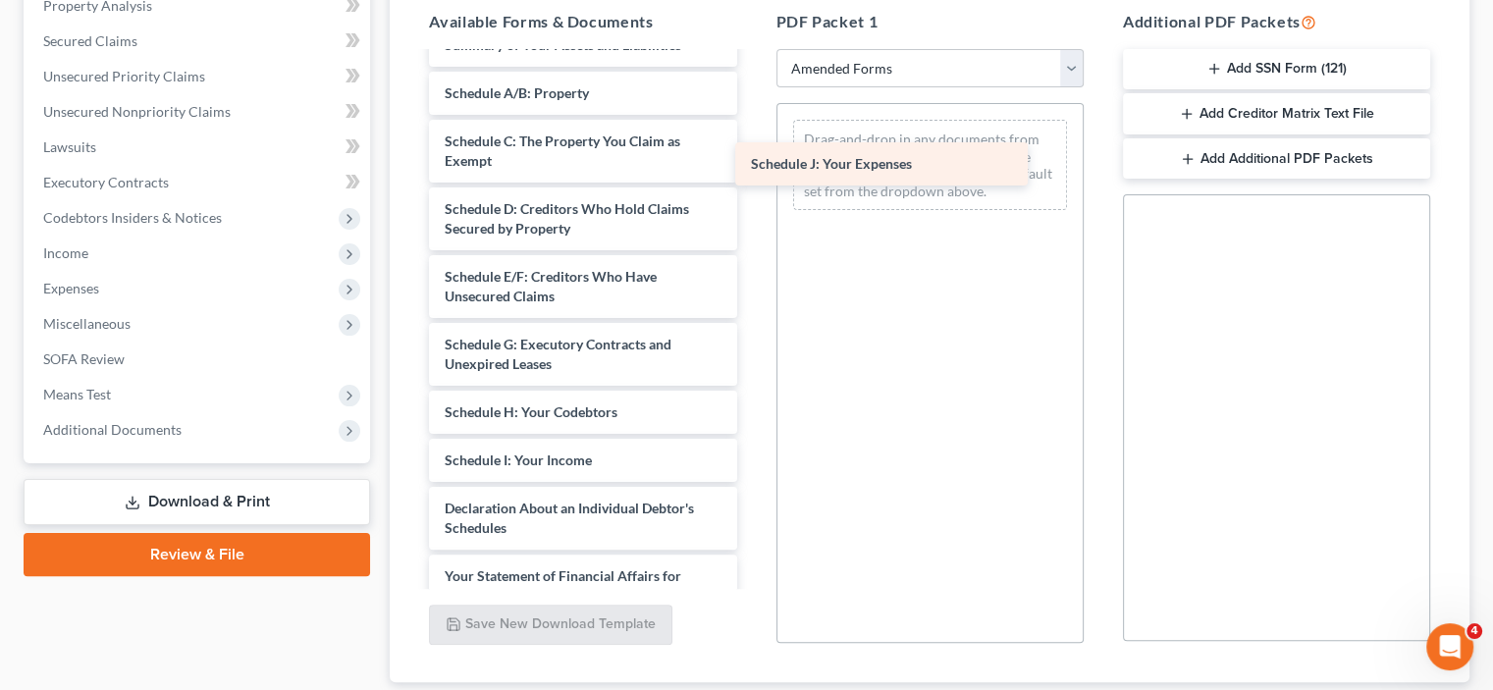
drag, startPoint x: 628, startPoint y: 503, endPoint x: 935, endPoint y: 160, distance: 459.5
click at [752, 160] on div "Schedule J: Your Expenses Voluntary Petition for Individuals Filing for Bankrup…" at bounding box center [582, 460] width 339 height 1009
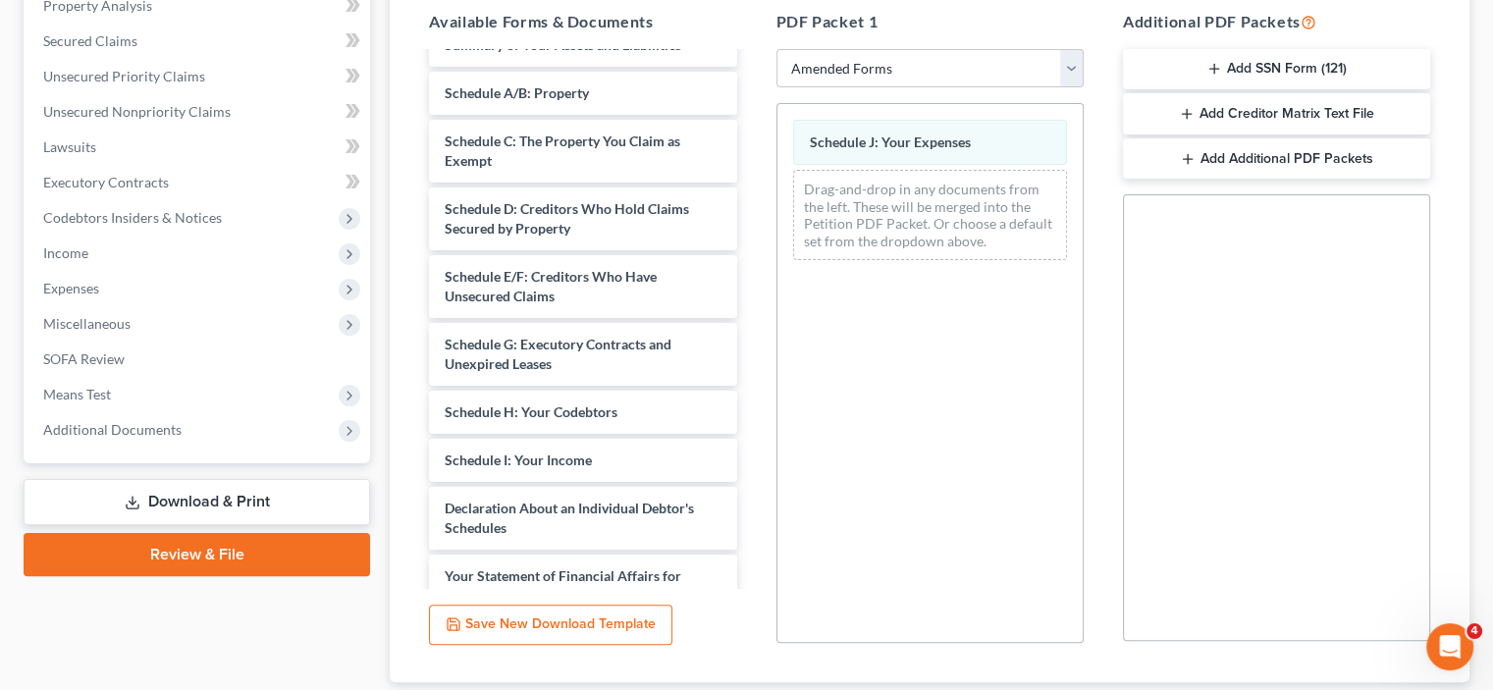
scroll to position [520, 0]
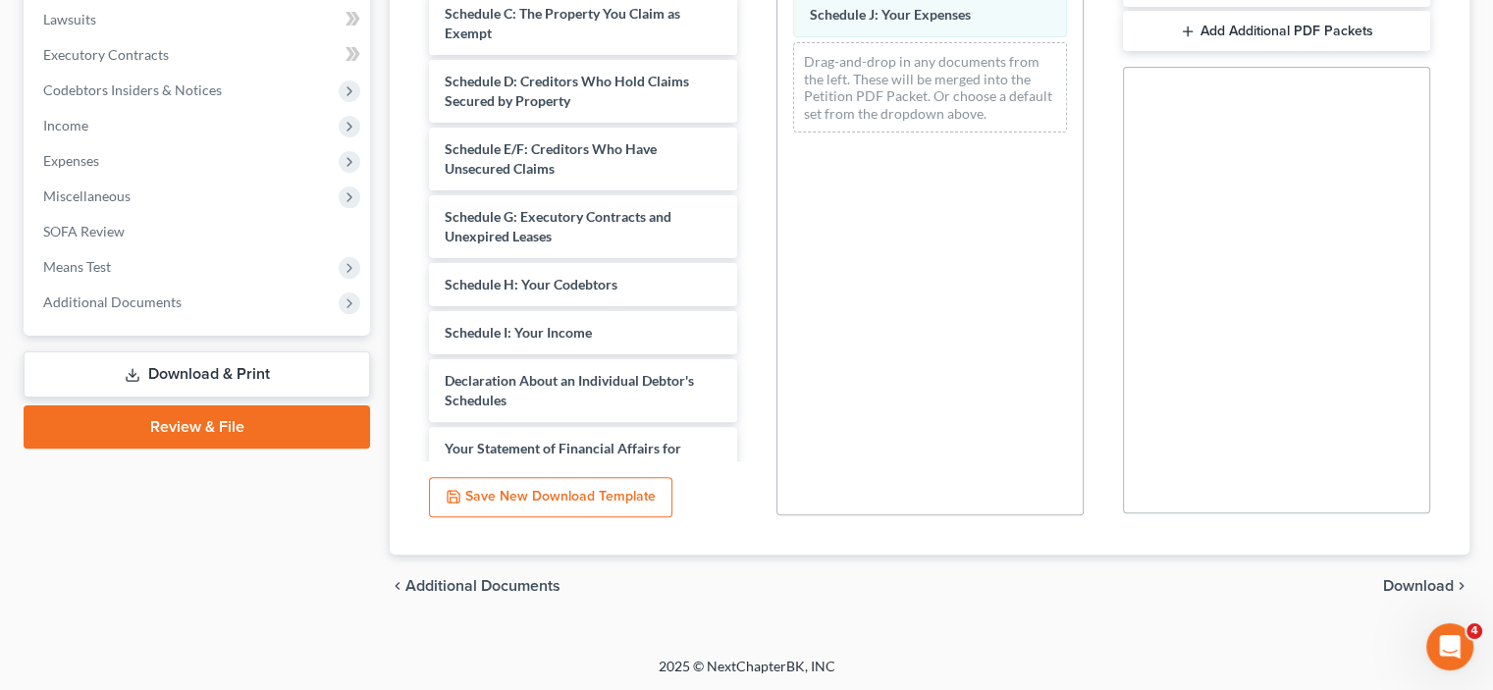
click at [1405, 581] on span "Download" at bounding box center [1418, 586] width 71 height 16
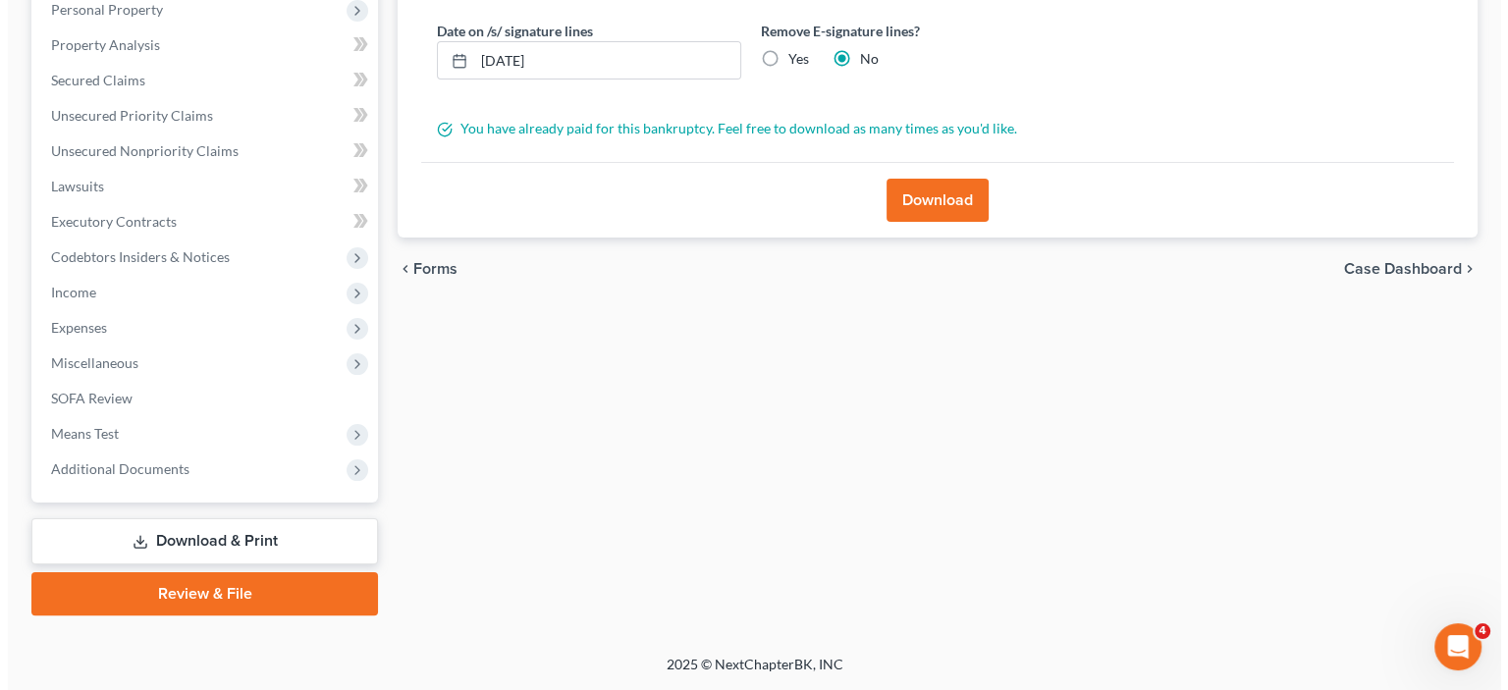
scroll to position [351, 0]
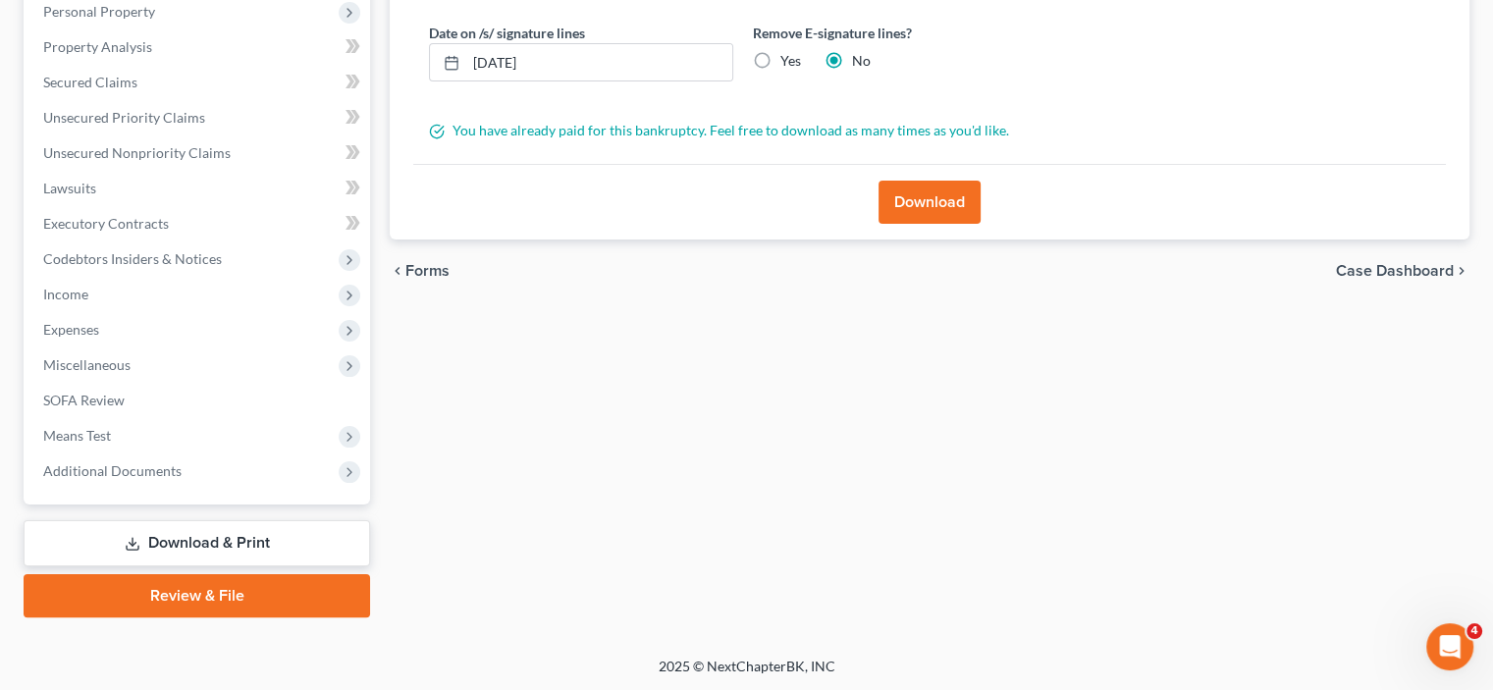
click at [933, 192] on button "Download" at bounding box center [930, 202] width 102 height 43
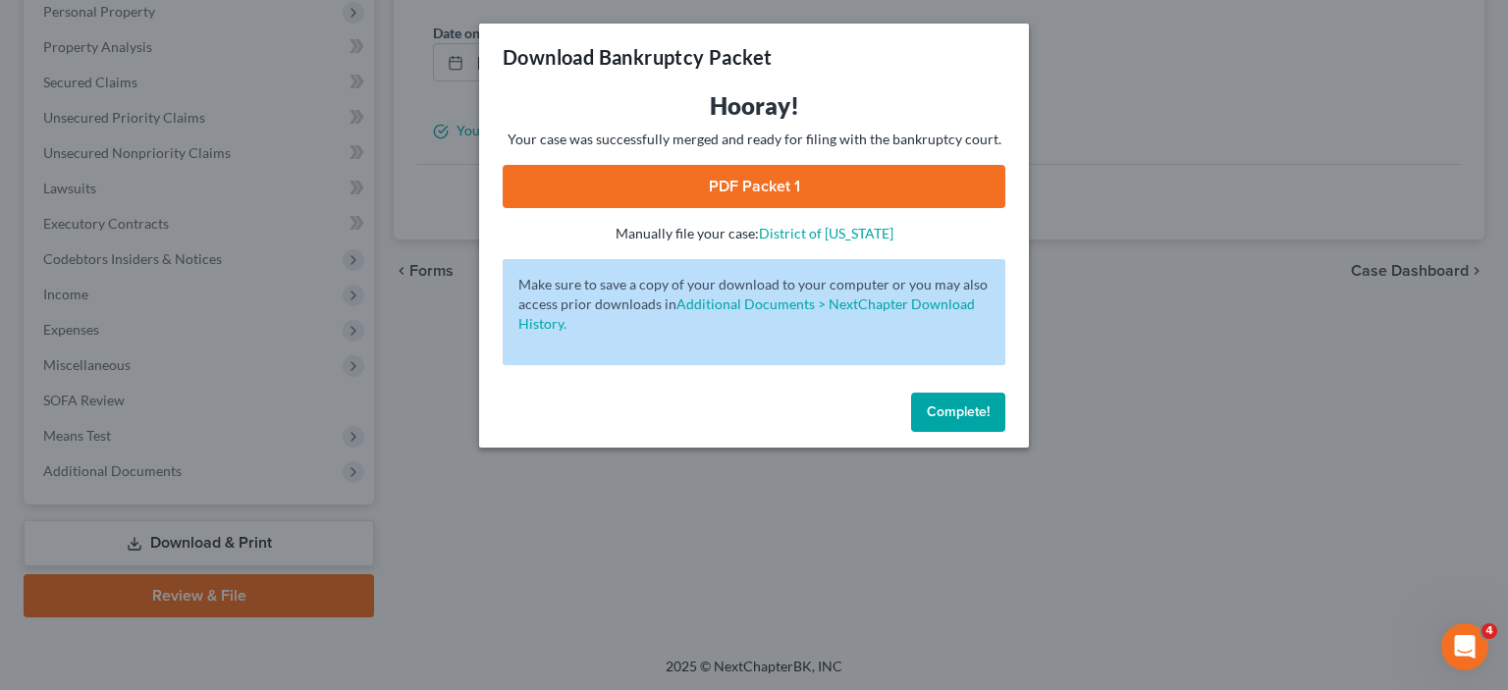
click at [933, 192] on link "PDF Packet 1" at bounding box center [754, 186] width 503 height 43
